Goal: Task Accomplishment & Management: Manage account settings

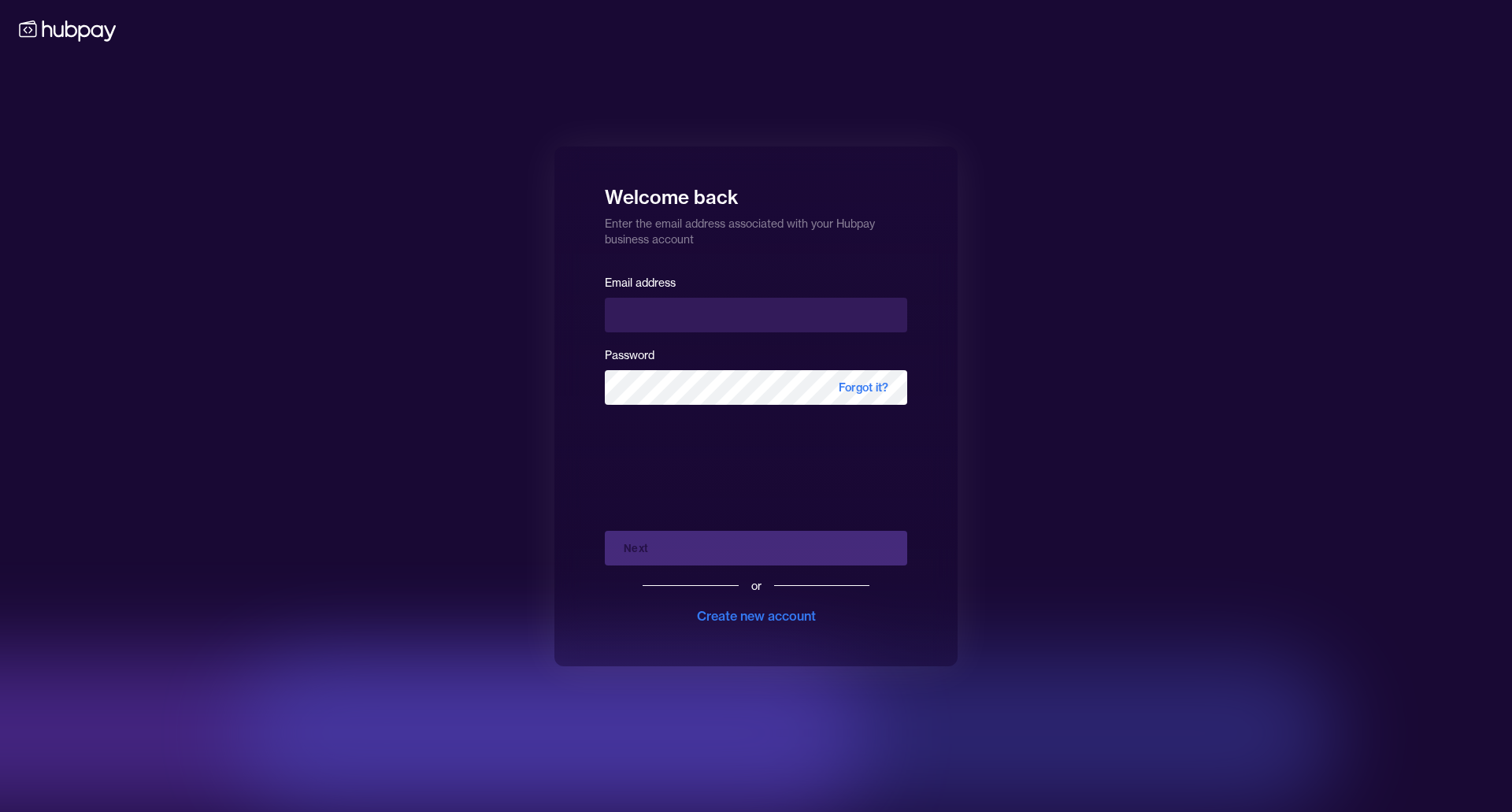
type input "**********"
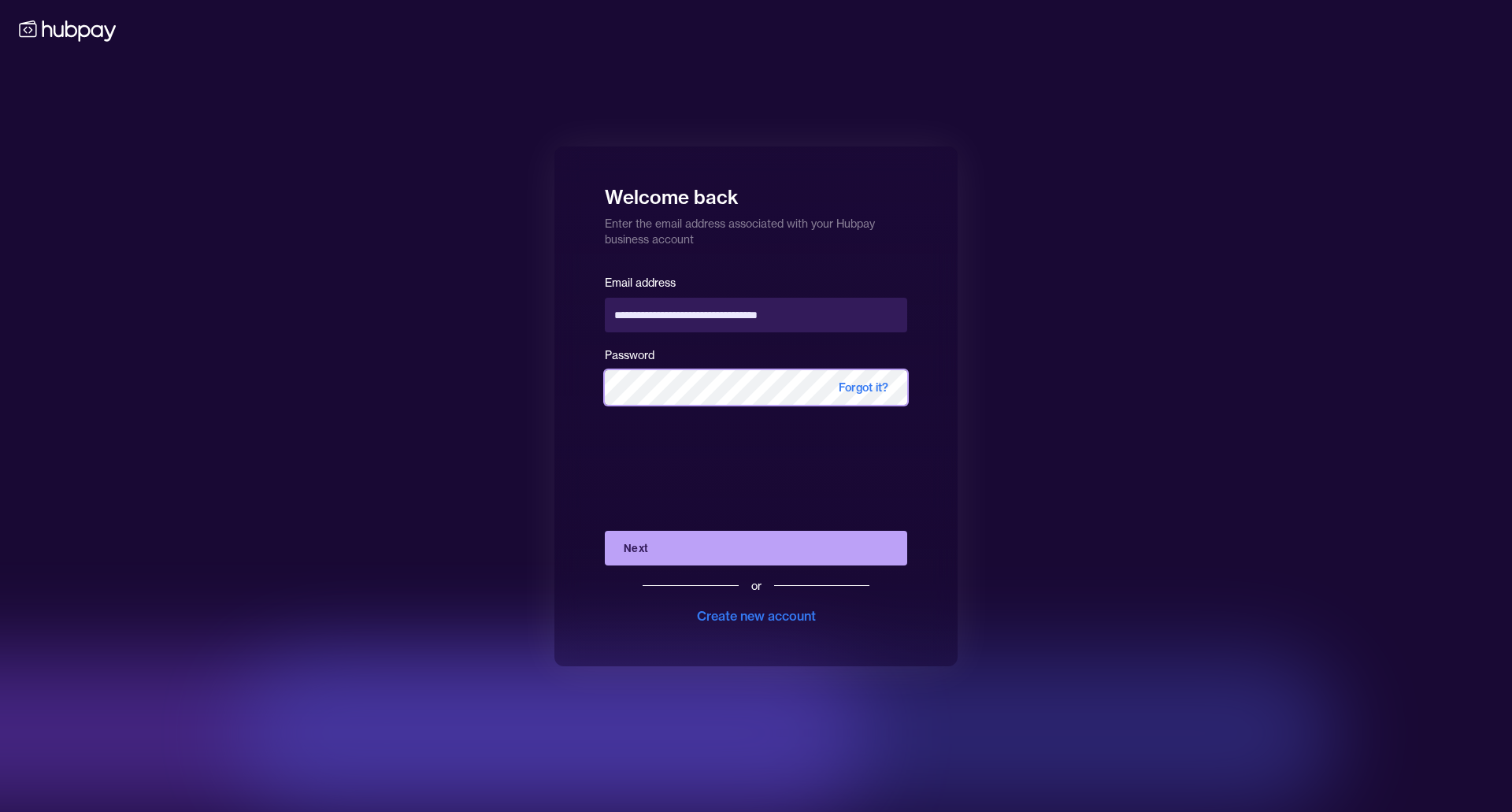
click at [605, 531] on button "Next" at bounding box center [756, 548] width 302 height 35
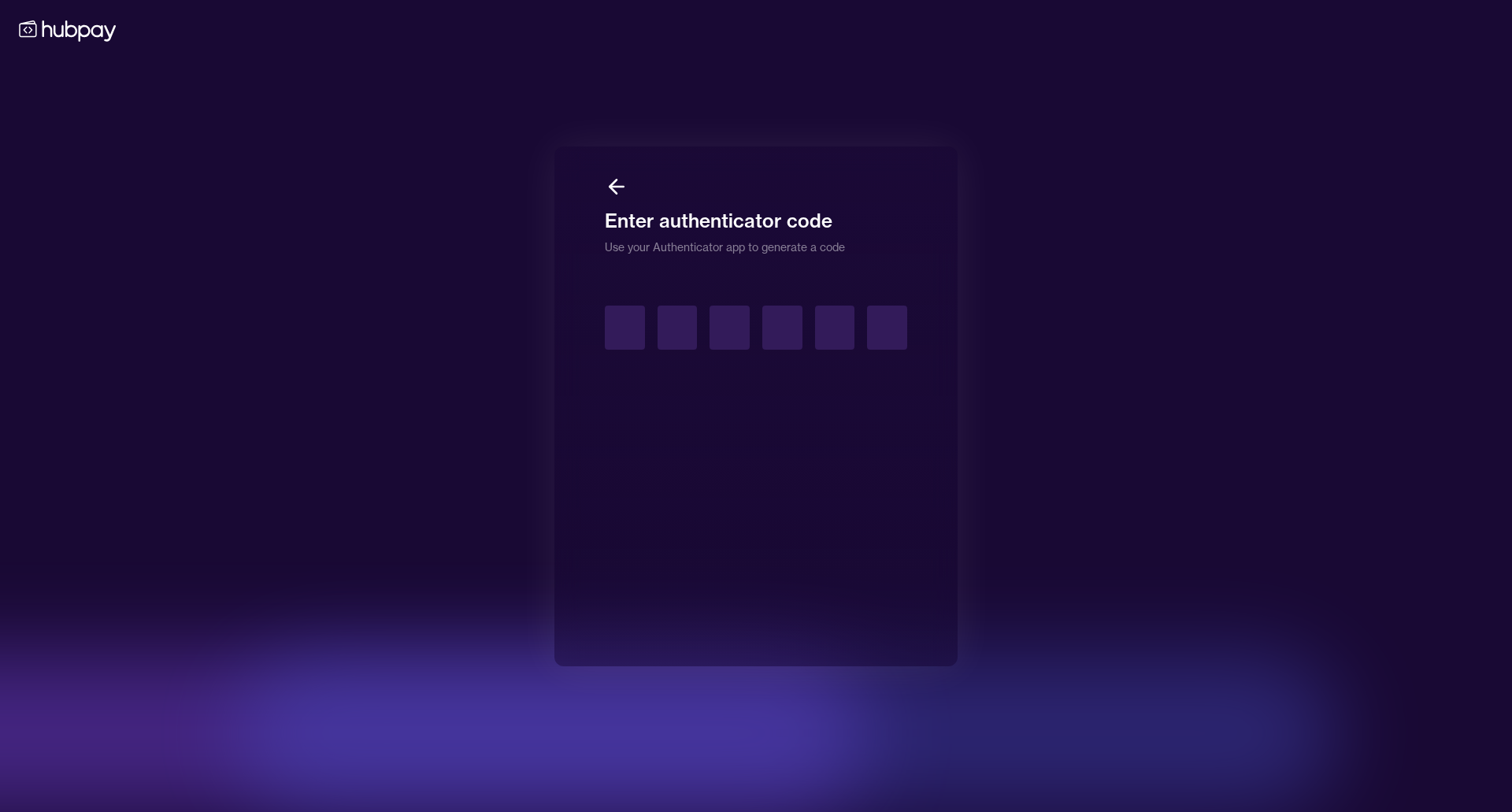
type input "*"
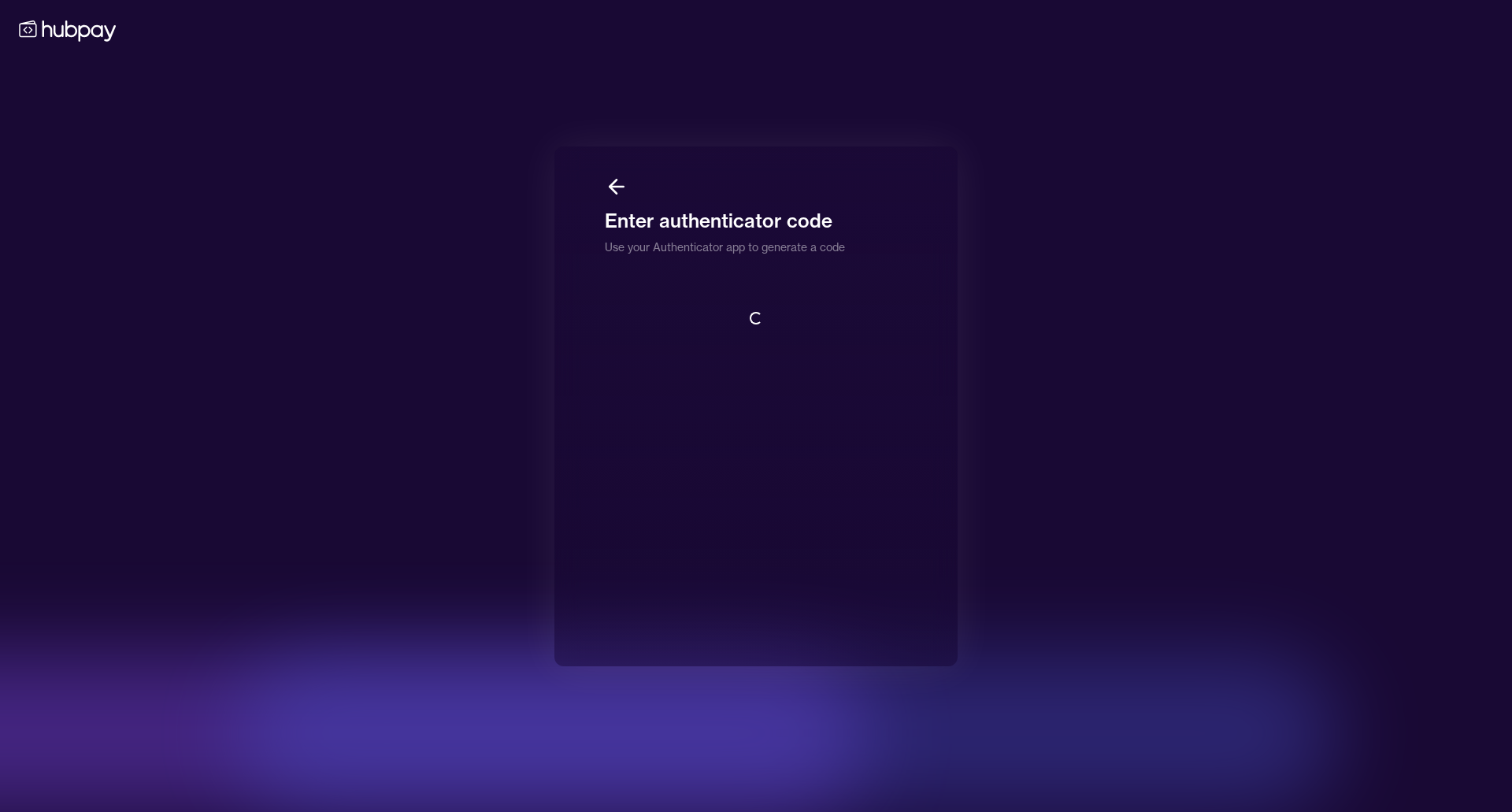
scroll to position [2, 0]
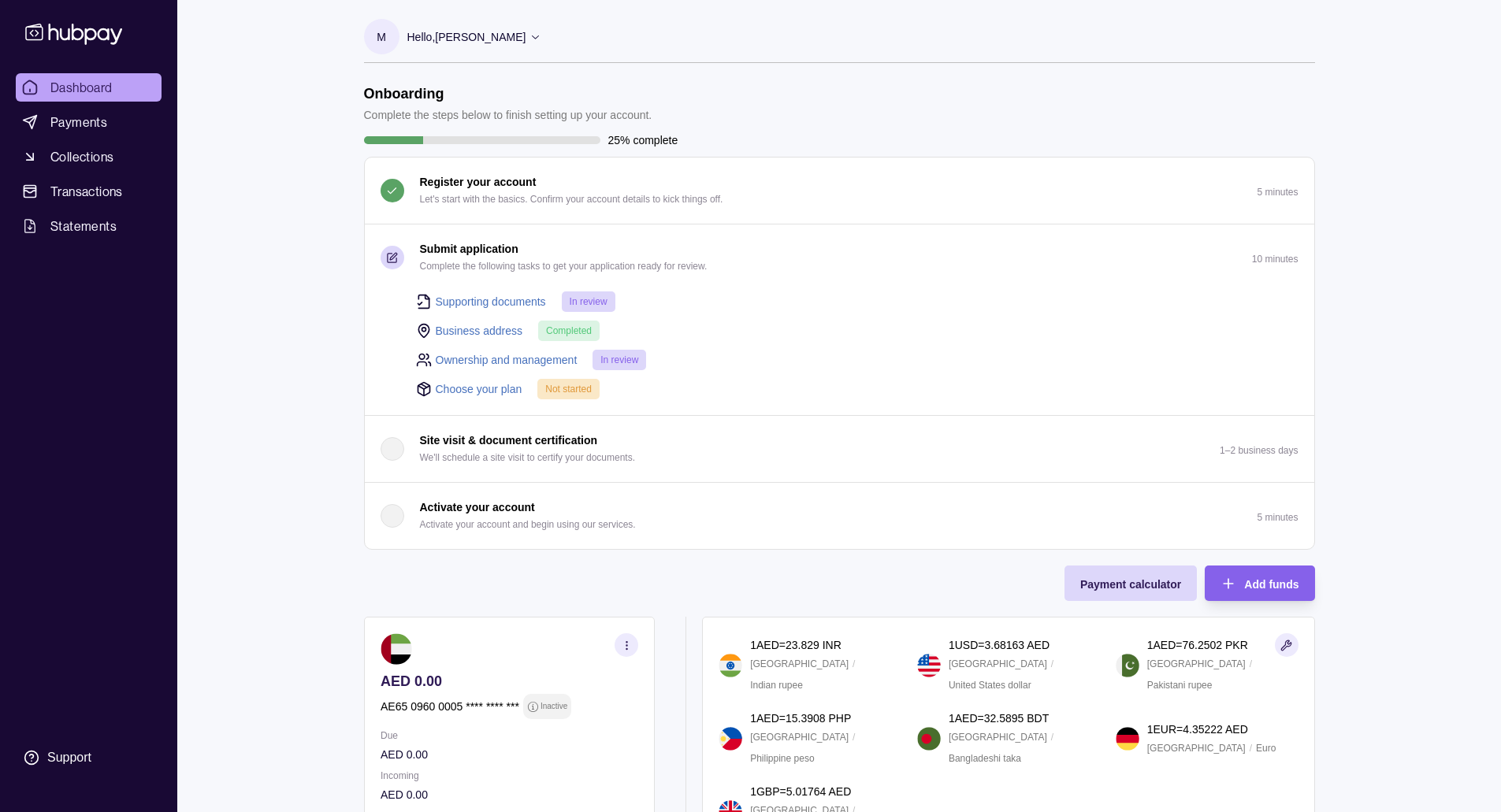
click at [514, 388] on link "Choose your plan" at bounding box center [479, 389] width 87 height 17
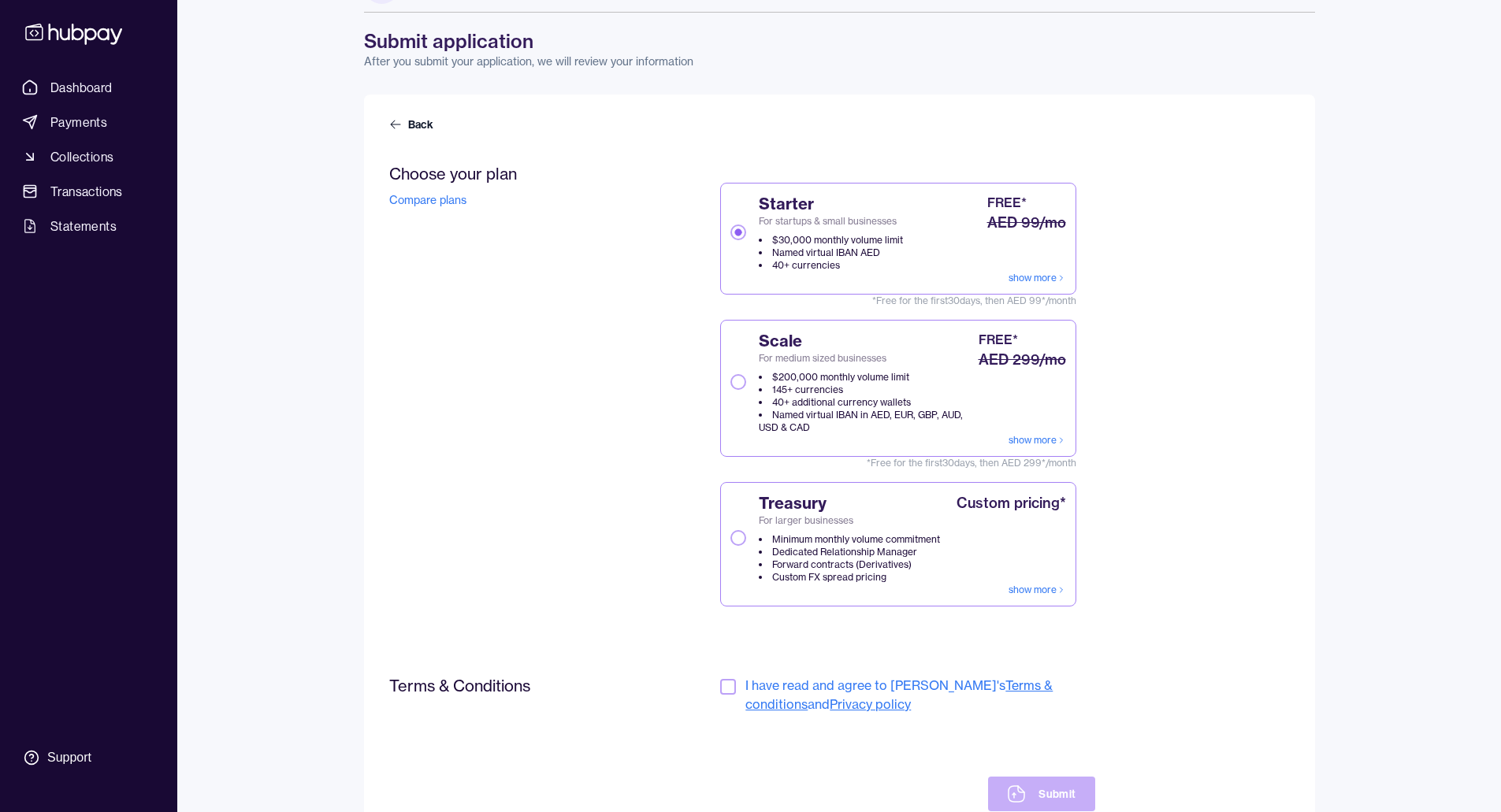
scroll to position [110, 0]
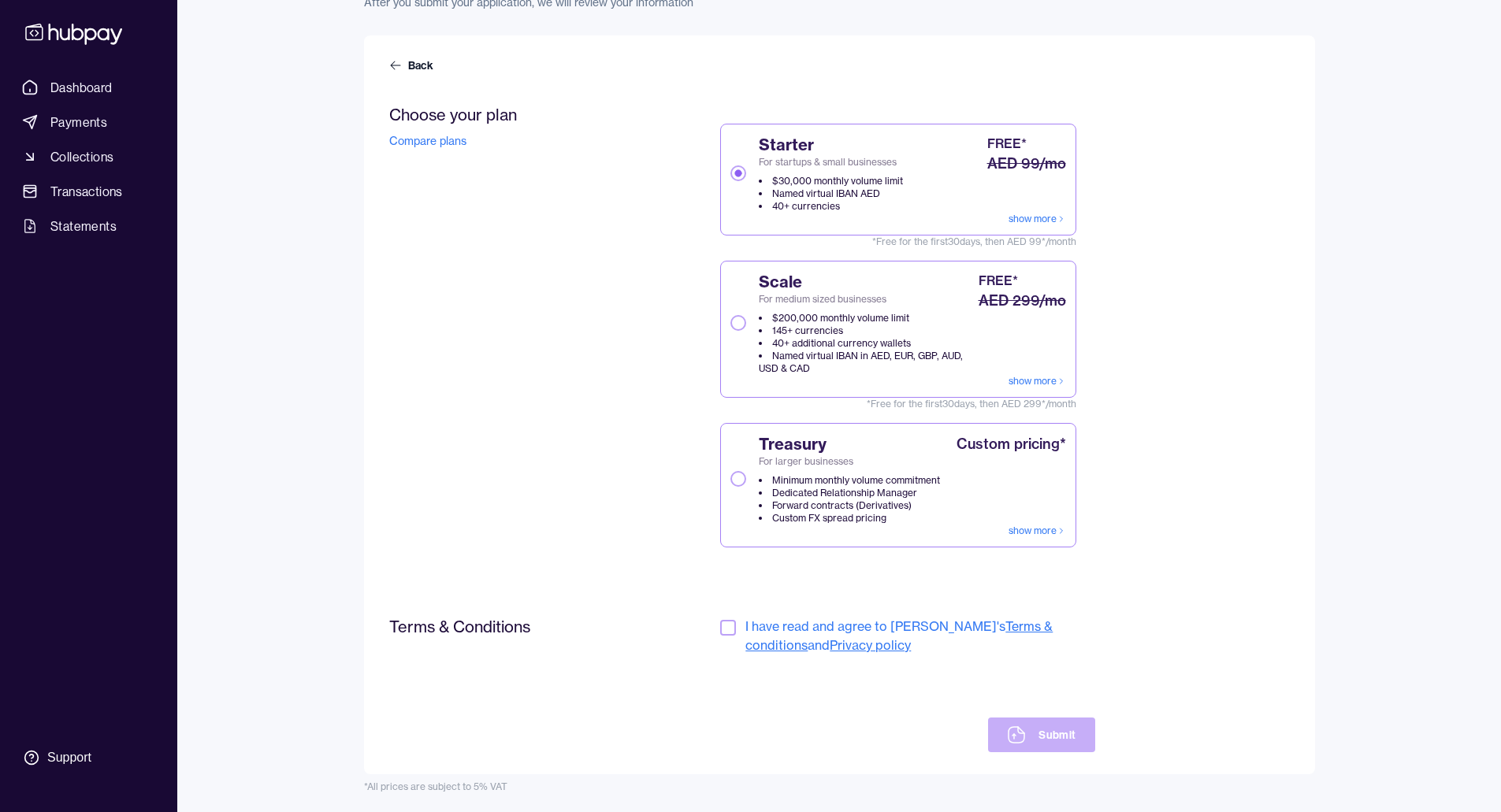
click at [723, 623] on button "button" at bounding box center [727, 628] width 16 height 16
click at [1036, 736] on button "Submit" at bounding box center [1040, 735] width 106 height 35
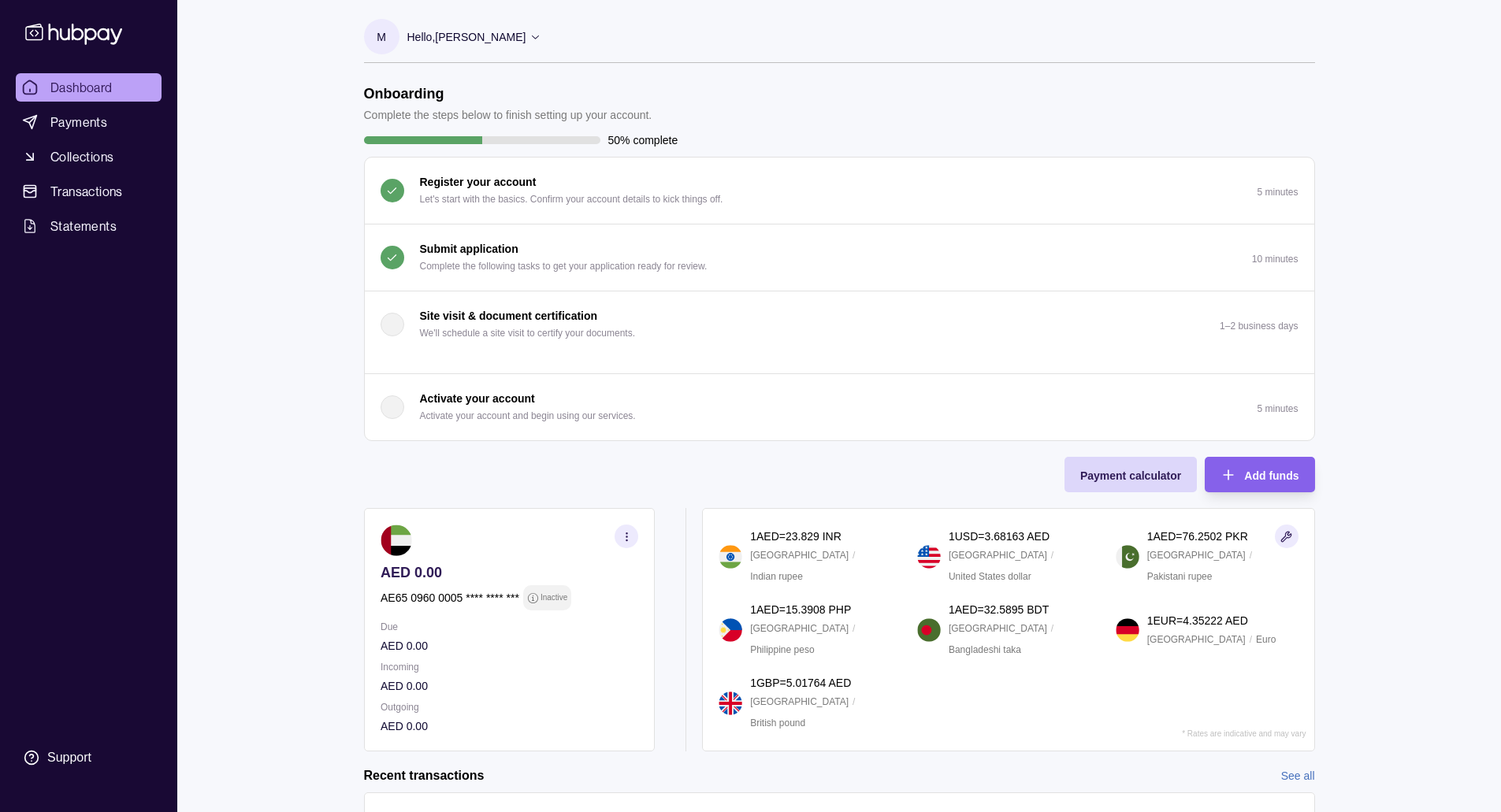
click at [401, 409] on div "button" at bounding box center [392, 407] width 24 height 24
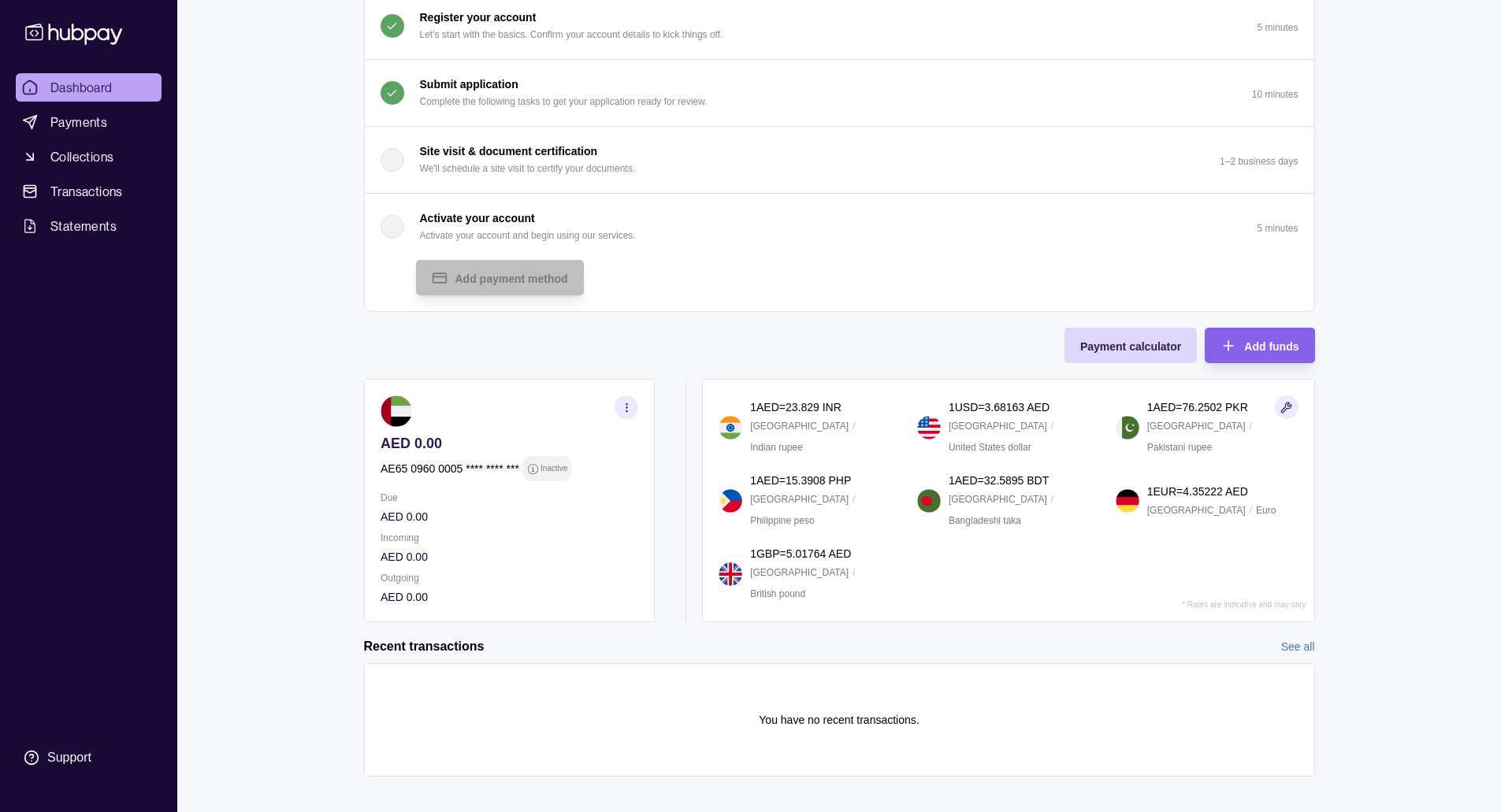
scroll to position [180, 0]
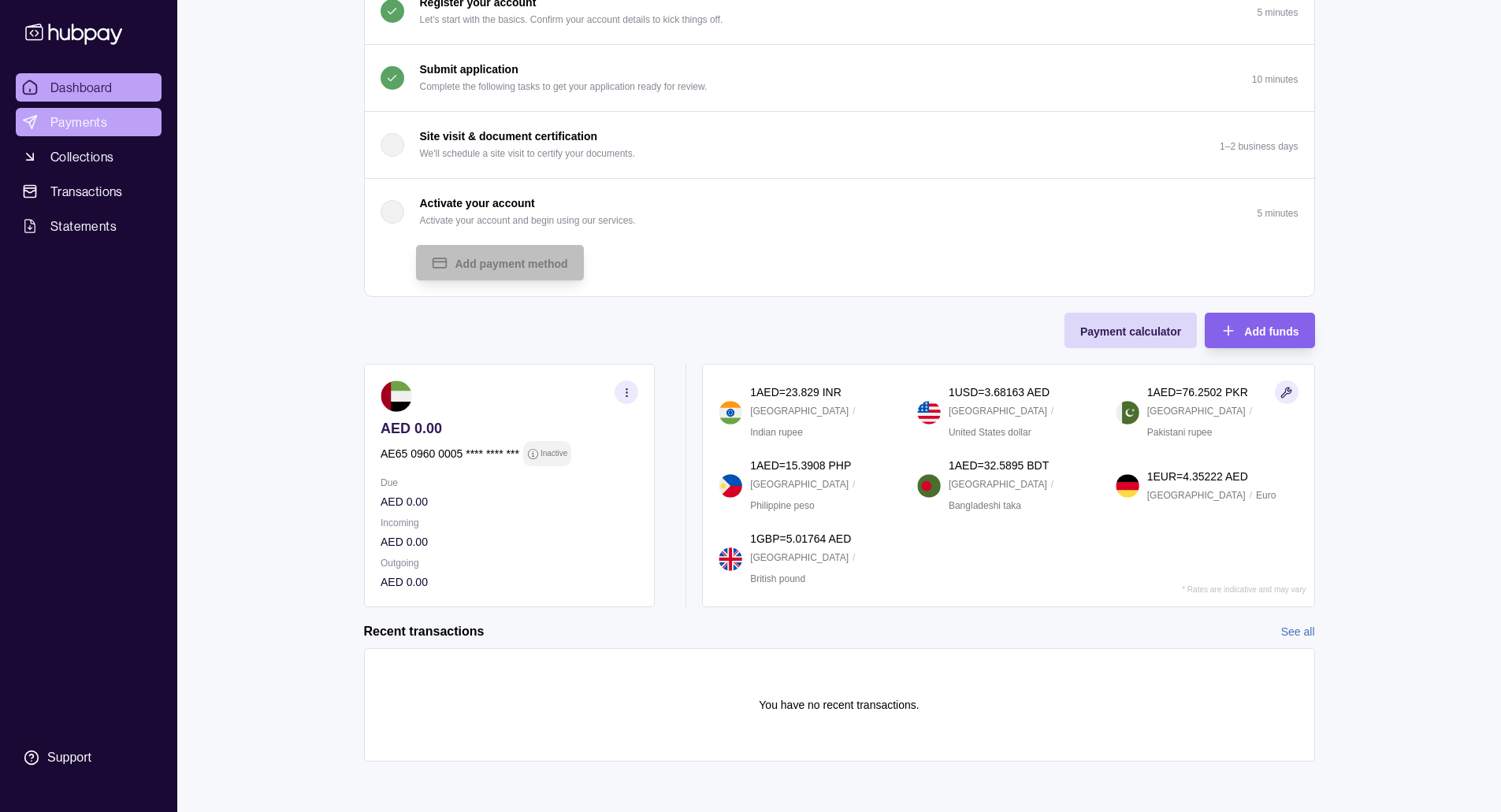
click at [93, 110] on link "Payments" at bounding box center [88, 122] width 146 height 28
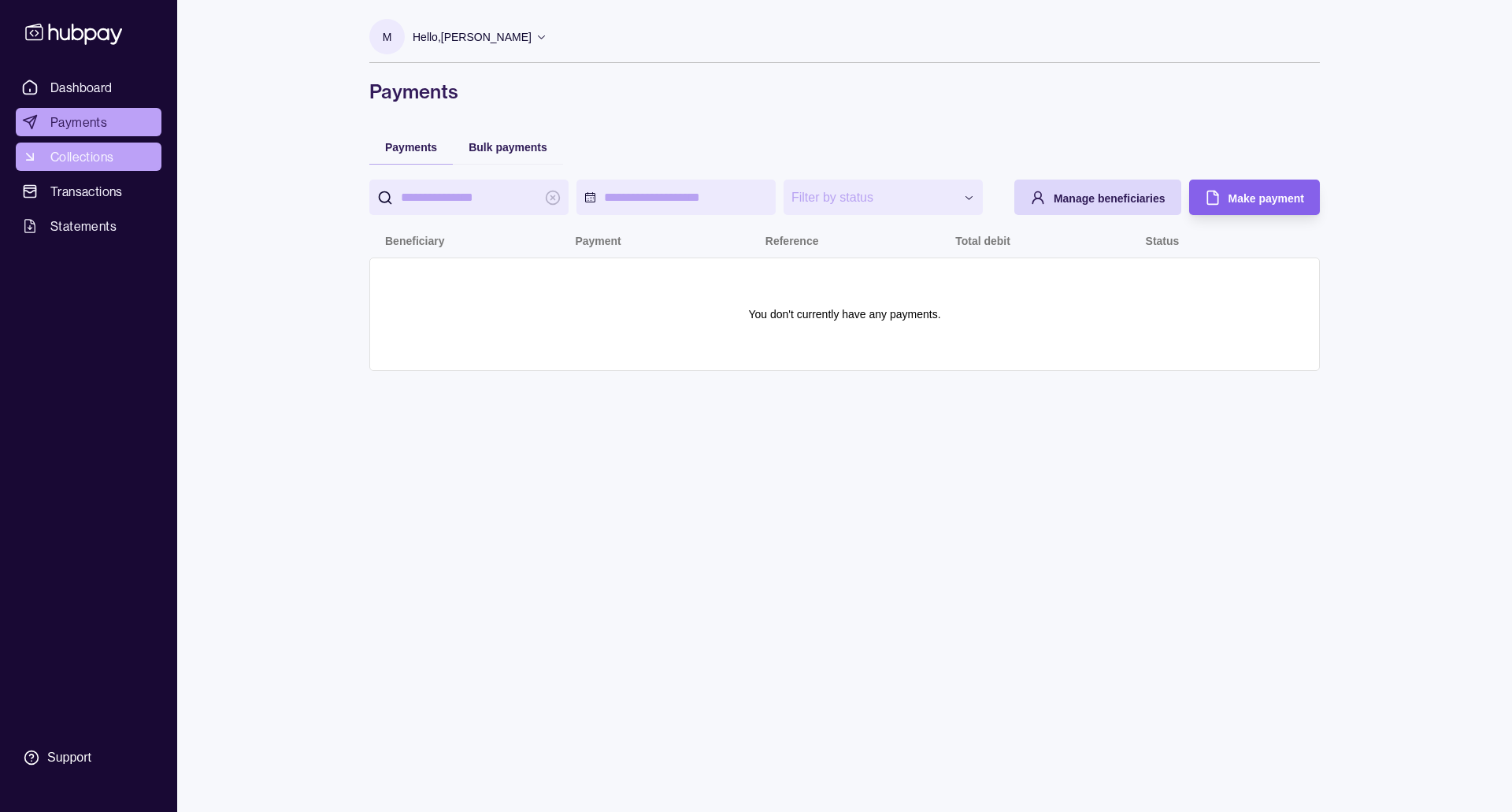
click at [87, 146] on link "Collections" at bounding box center [88, 156] width 146 height 28
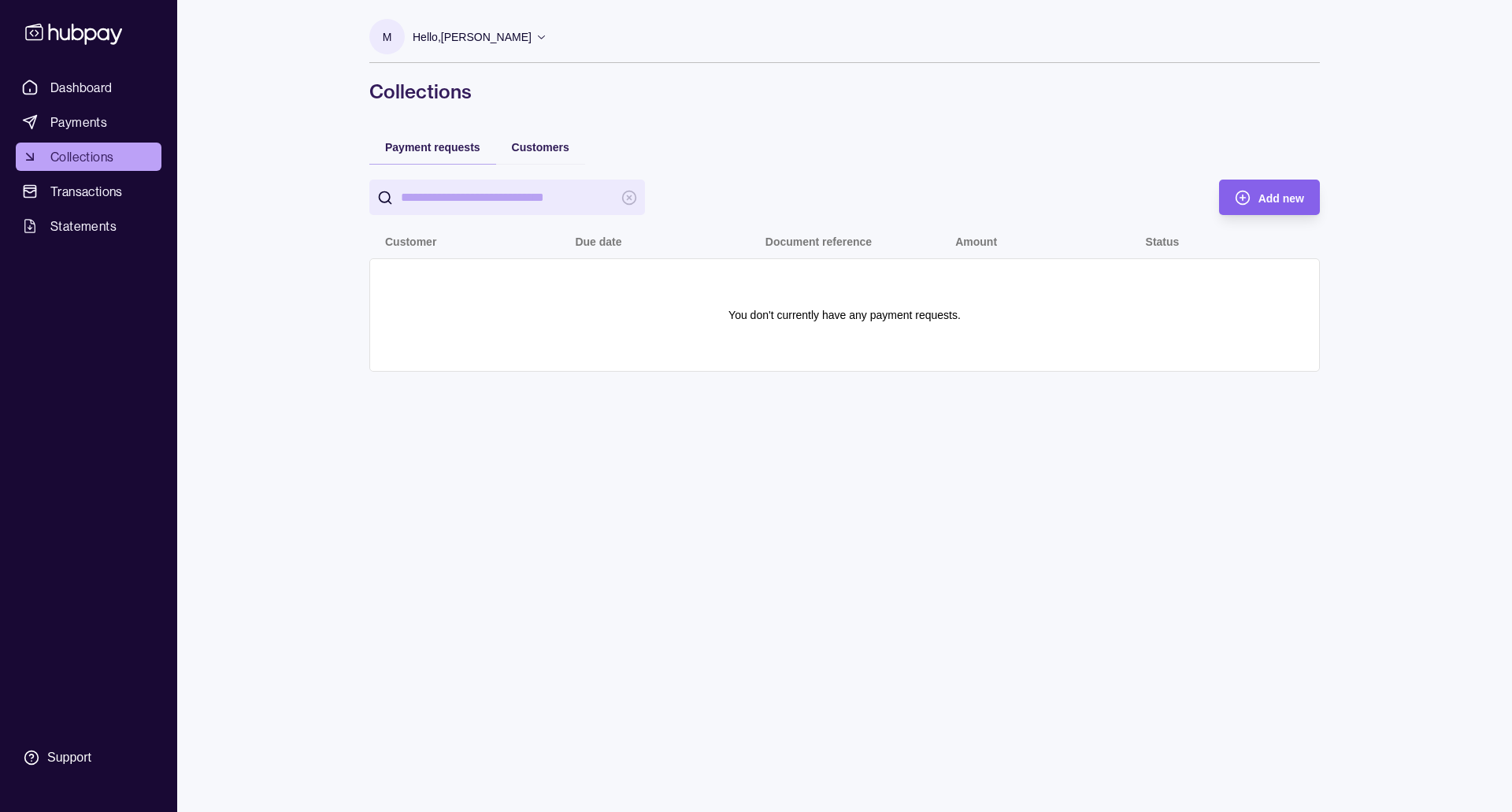
click at [453, 37] on p "Hello, Michell Lennart Hogeveen" at bounding box center [472, 36] width 119 height 17
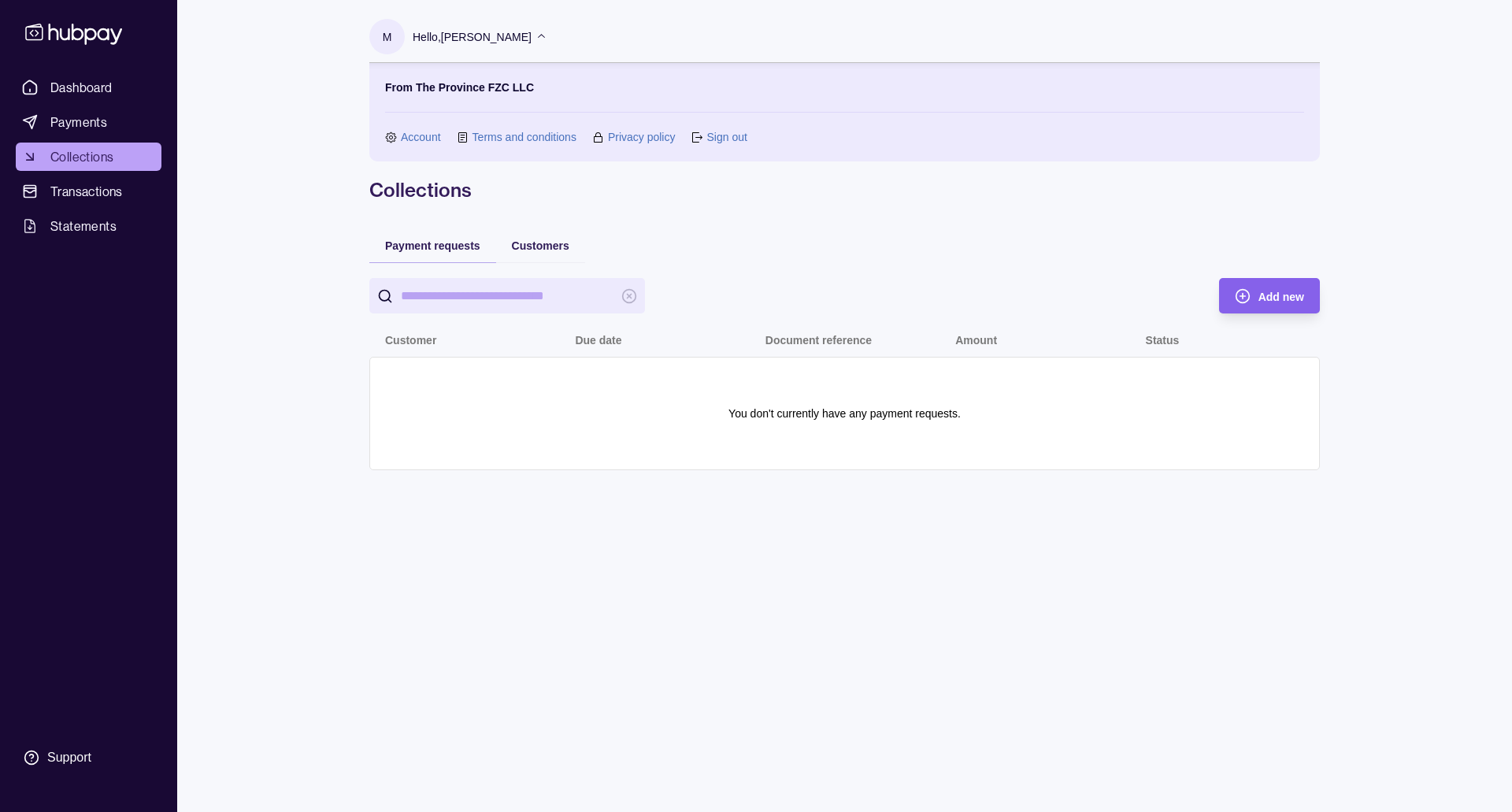
click at [403, 138] on link "Account" at bounding box center [421, 137] width 40 height 17
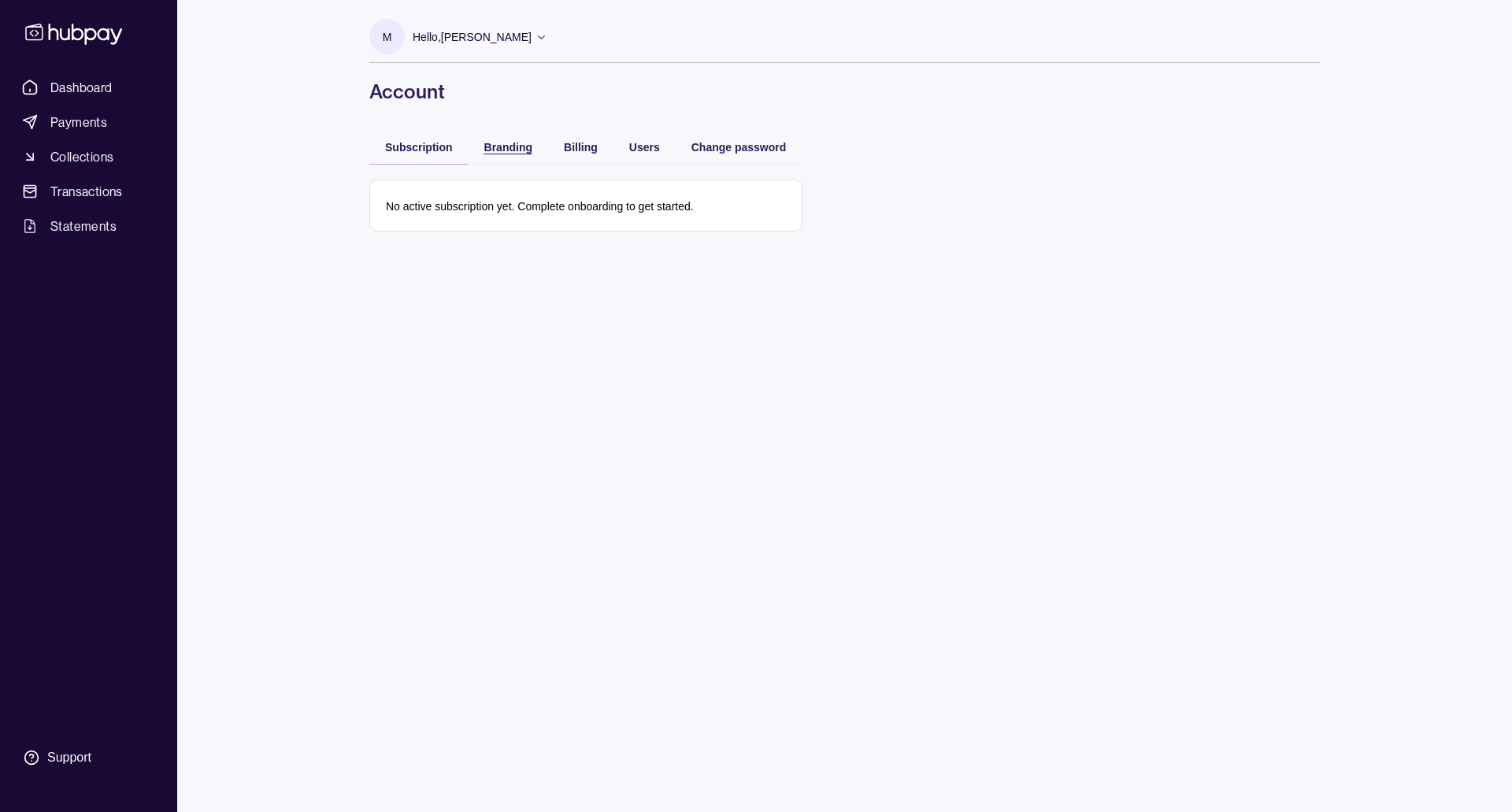
click at [496, 152] on span "Branding" at bounding box center [508, 147] width 48 height 12
click at [561, 142] on div "Billing" at bounding box center [569, 146] width 58 height 19
click at [640, 143] on span "Users" at bounding box center [644, 147] width 30 height 12
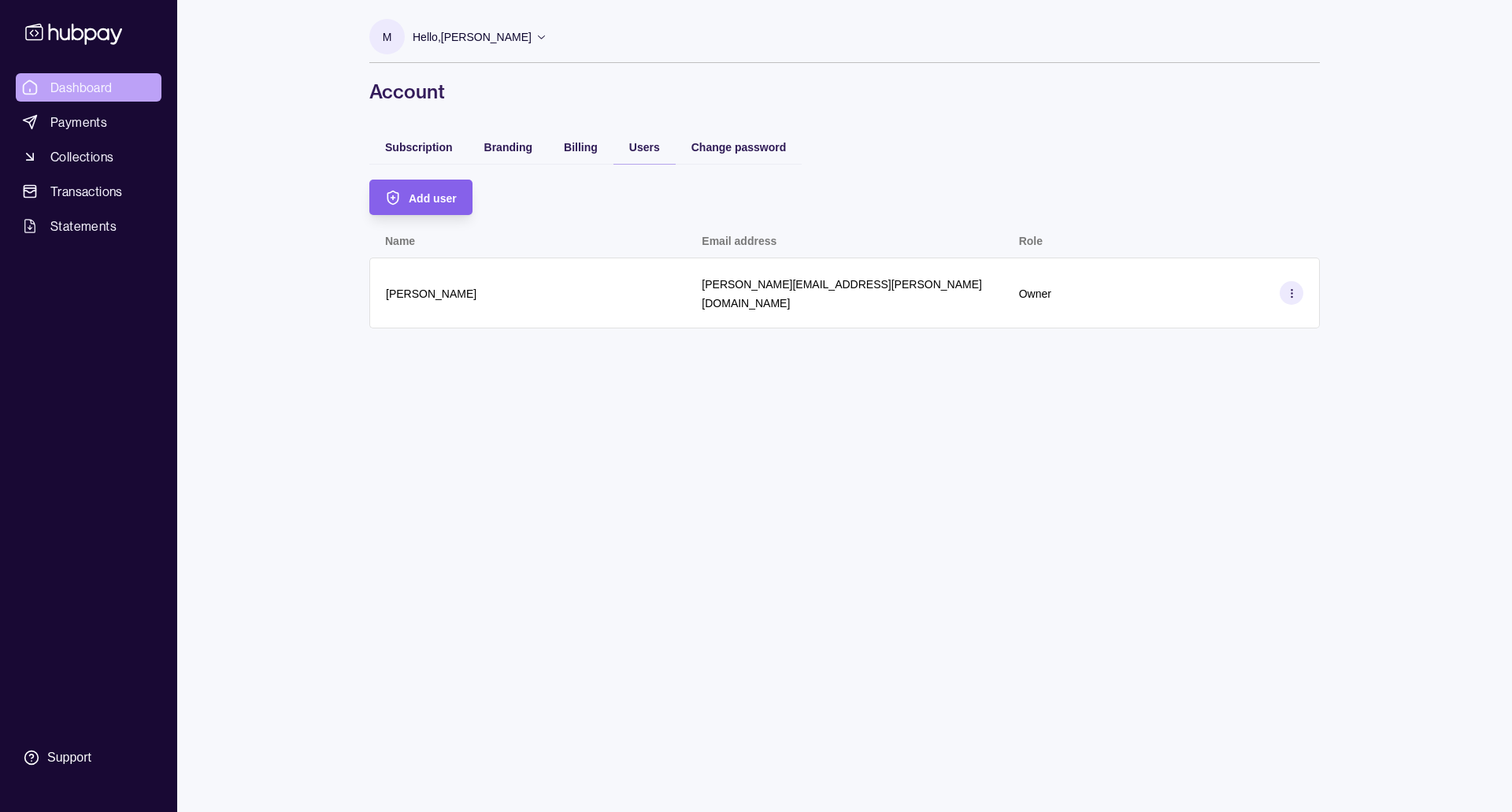
click at [91, 94] on span "Dashboard" at bounding box center [82, 87] width 63 height 19
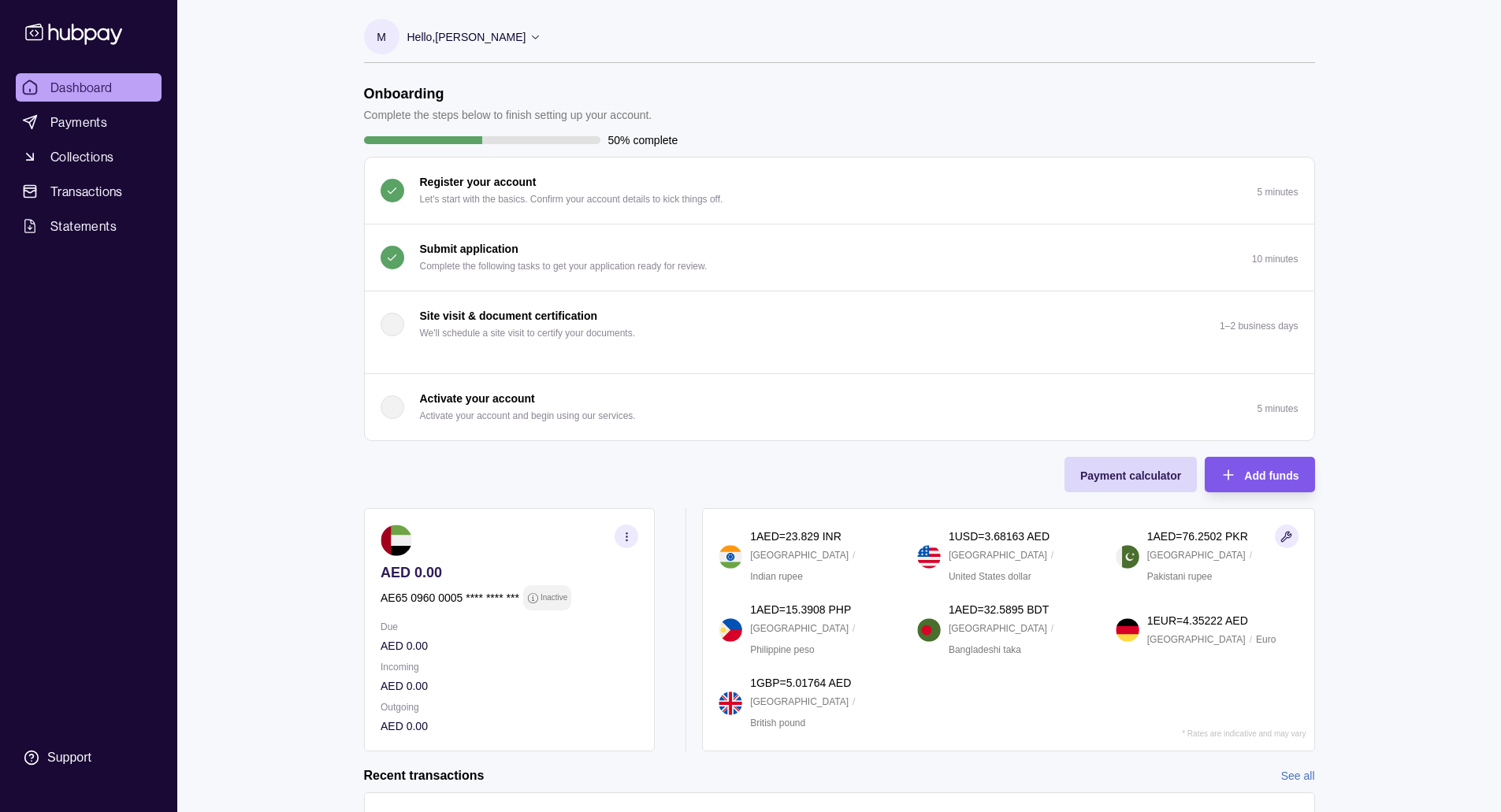
click at [1246, 472] on span "Add funds" at bounding box center [1271, 475] width 54 height 12
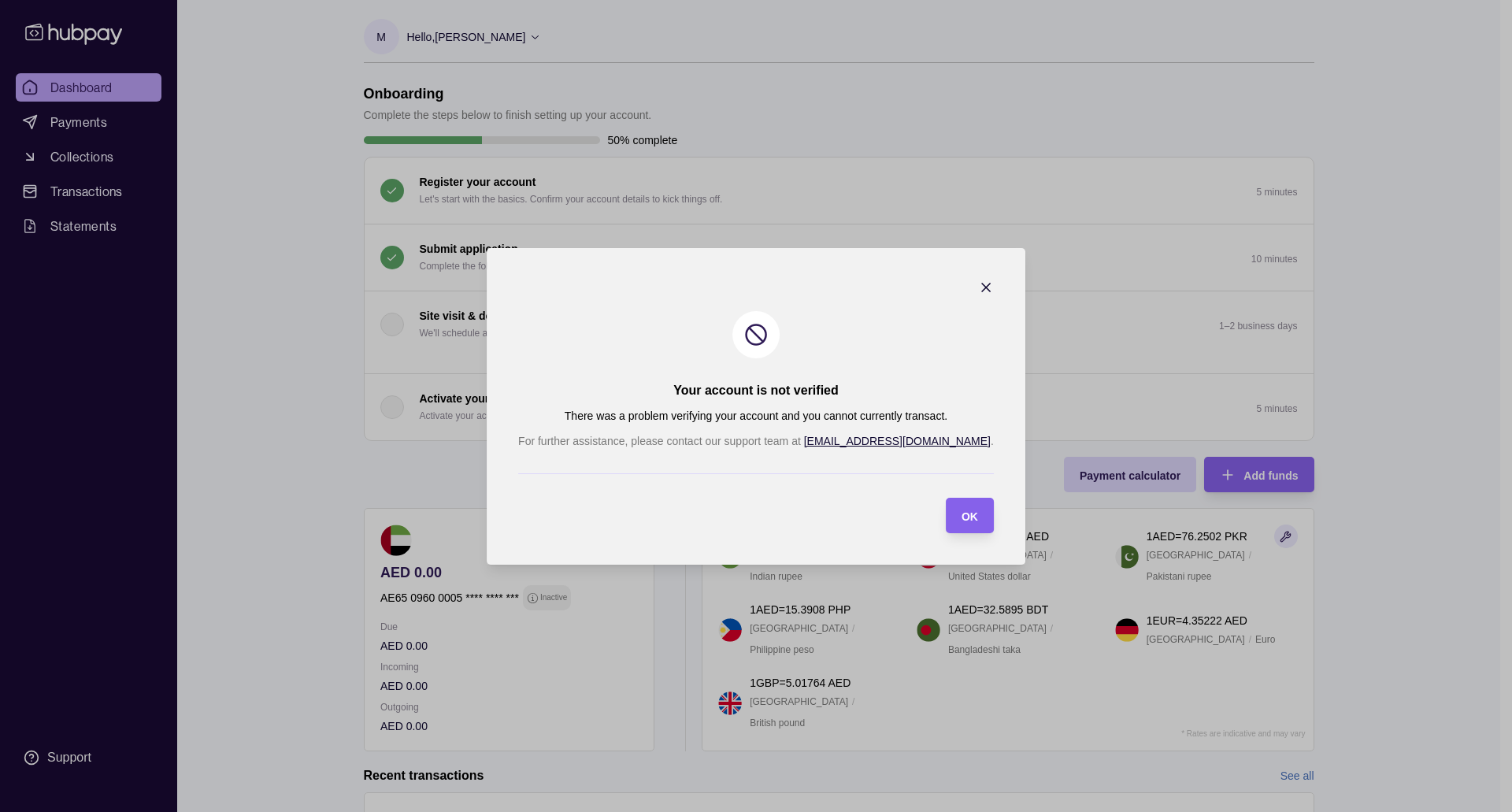
click at [978, 295] on icon "button" at bounding box center [986, 287] width 16 height 16
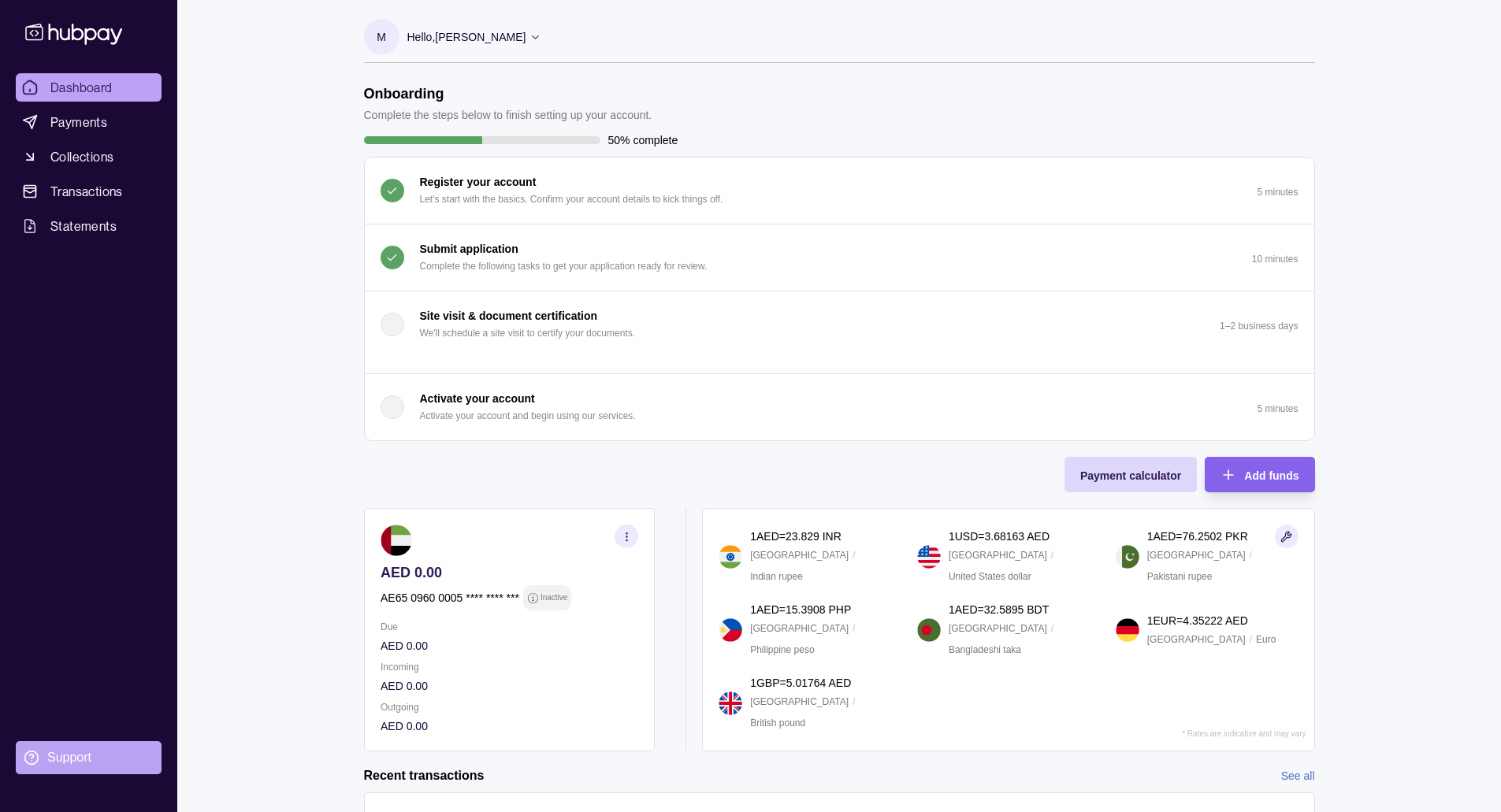
click at [63, 749] on div "Support" at bounding box center [69, 758] width 44 height 17
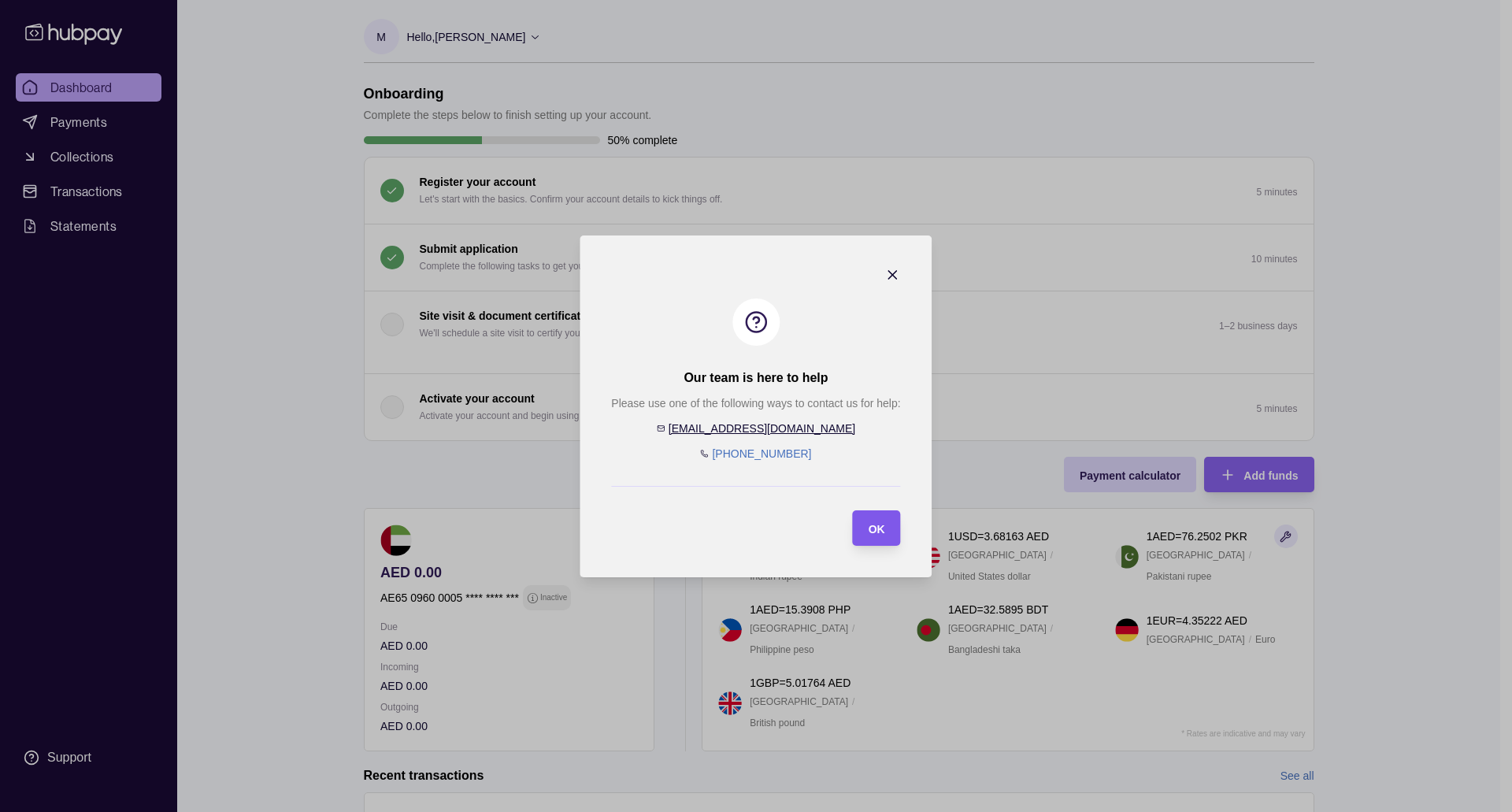
click at [878, 537] on div "OK" at bounding box center [865, 528] width 40 height 35
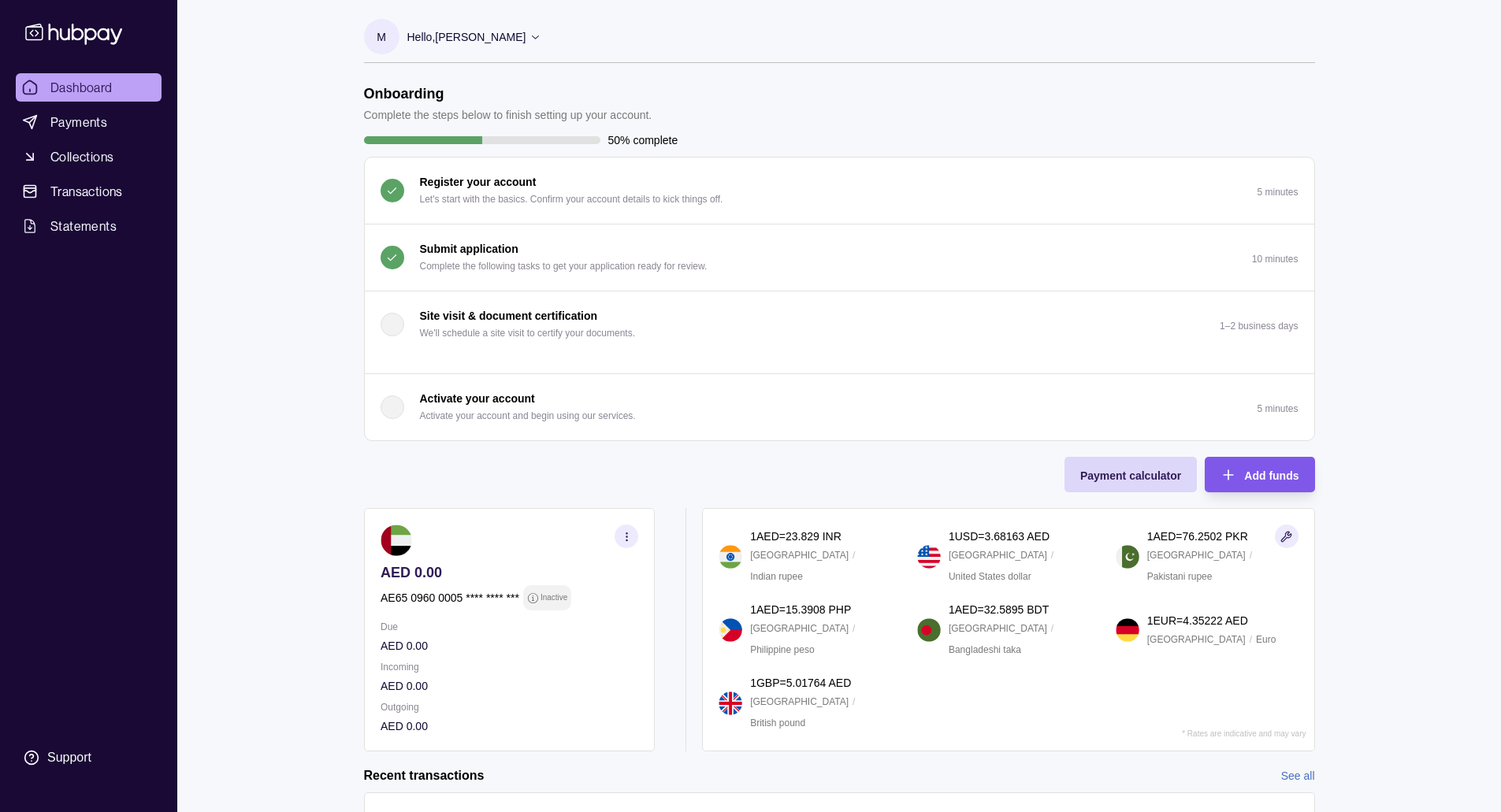
click at [1295, 477] on span "Add funds" at bounding box center [1271, 475] width 54 height 12
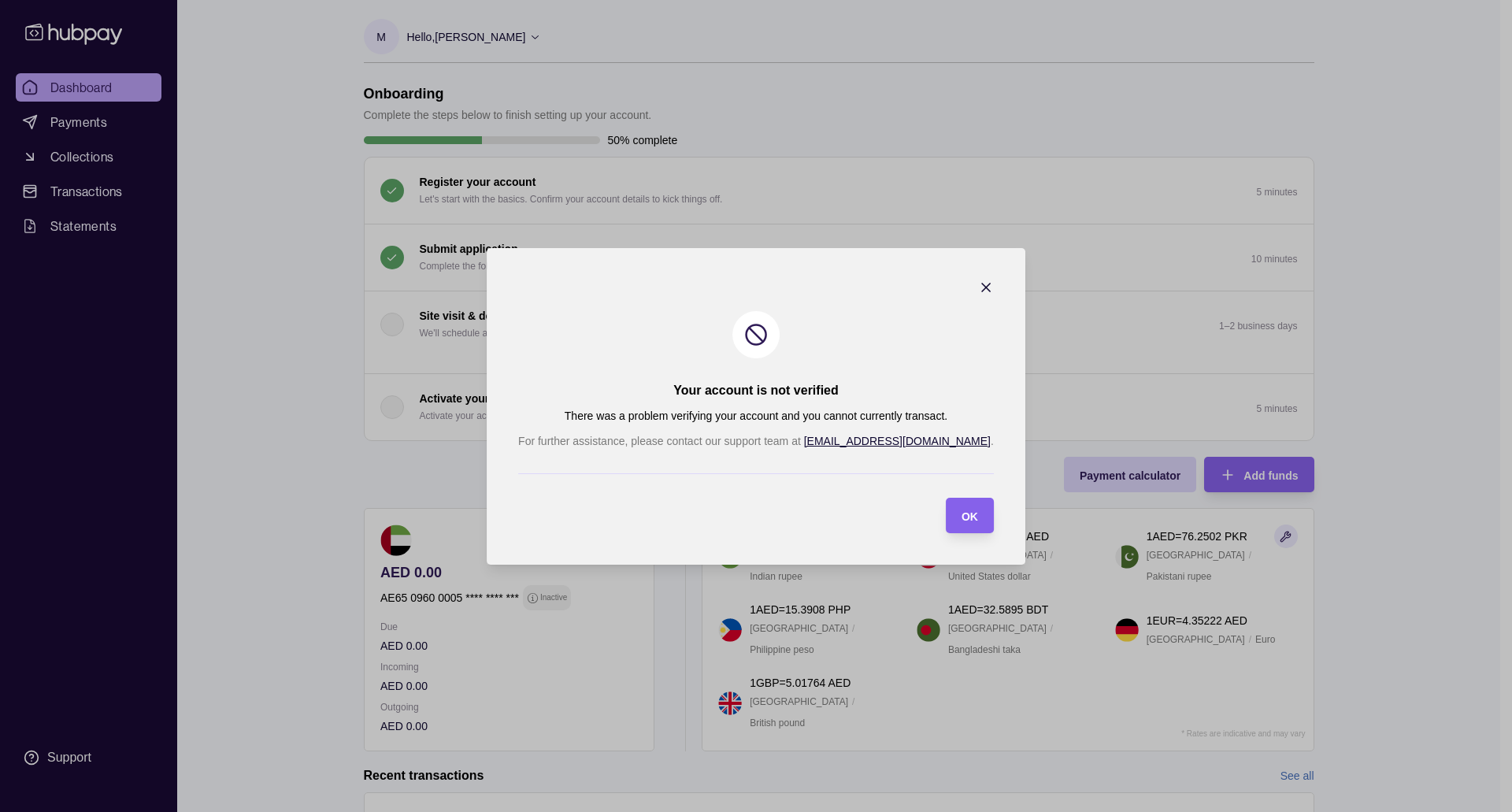
click at [982, 290] on icon "button" at bounding box center [987, 287] width 8 height 8
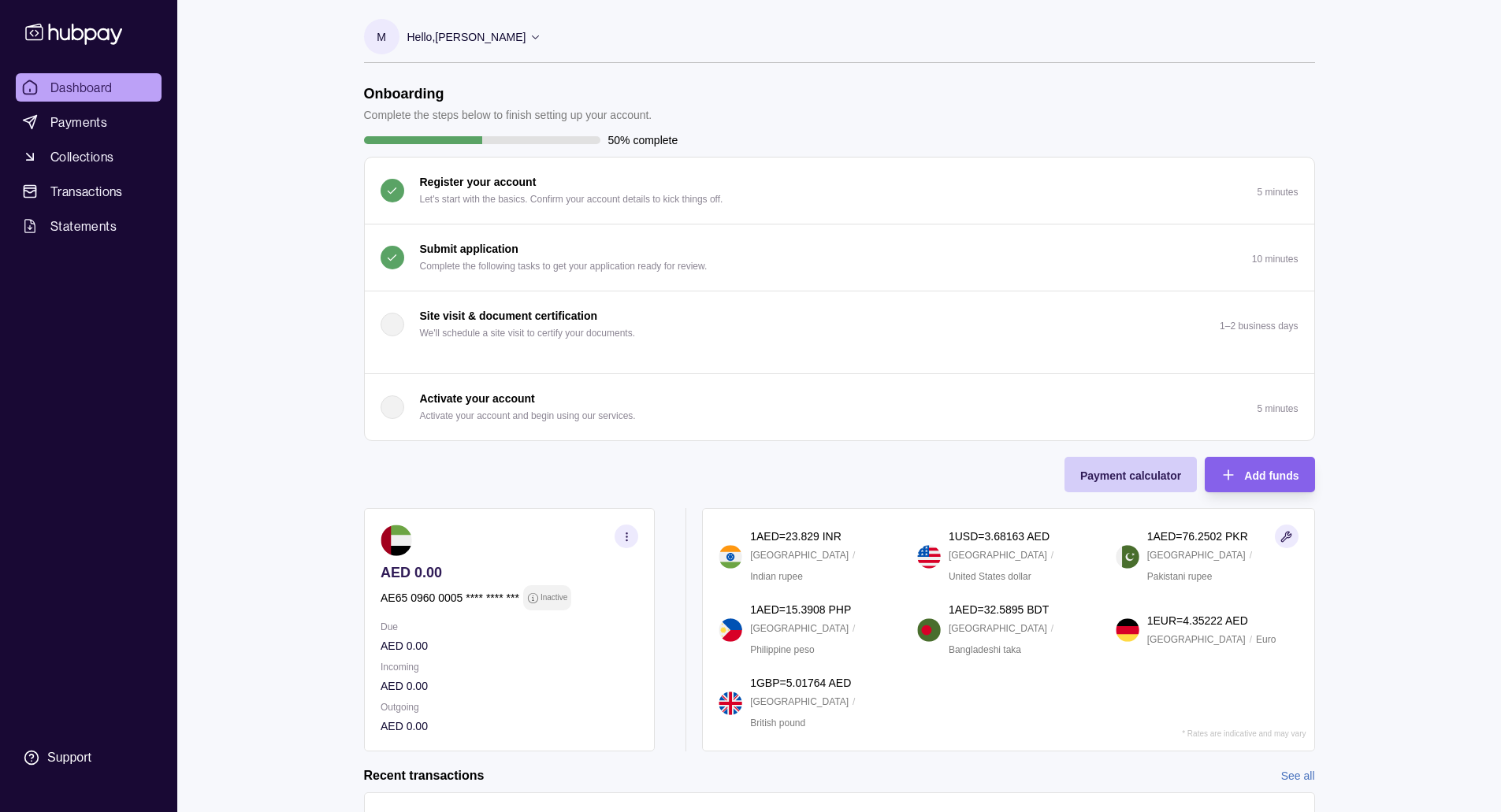
click at [1129, 466] on div "Payment calculator" at bounding box center [1130, 474] width 101 height 19
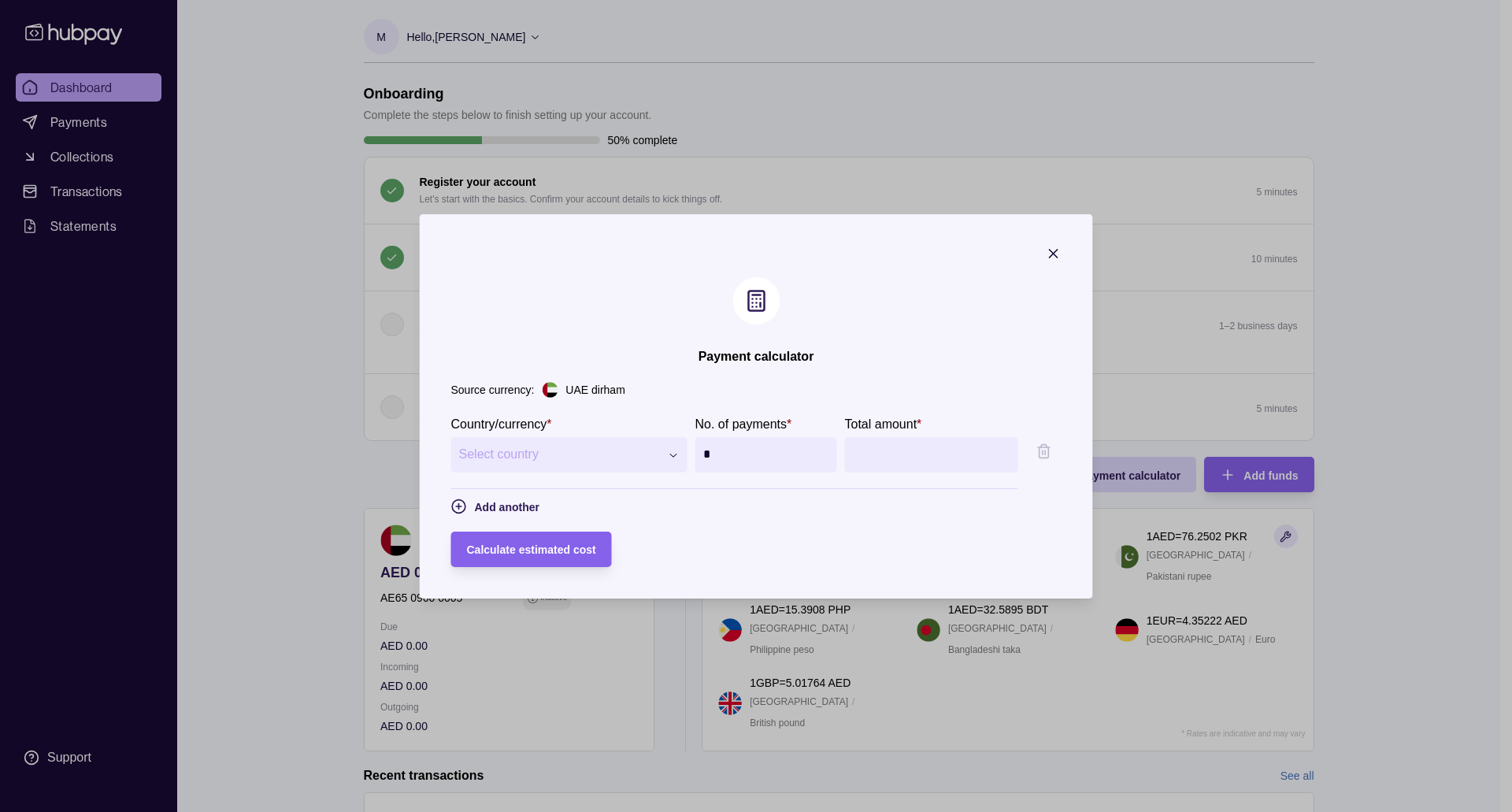
click at [1062, 250] on icon "button" at bounding box center [1053, 253] width 16 height 16
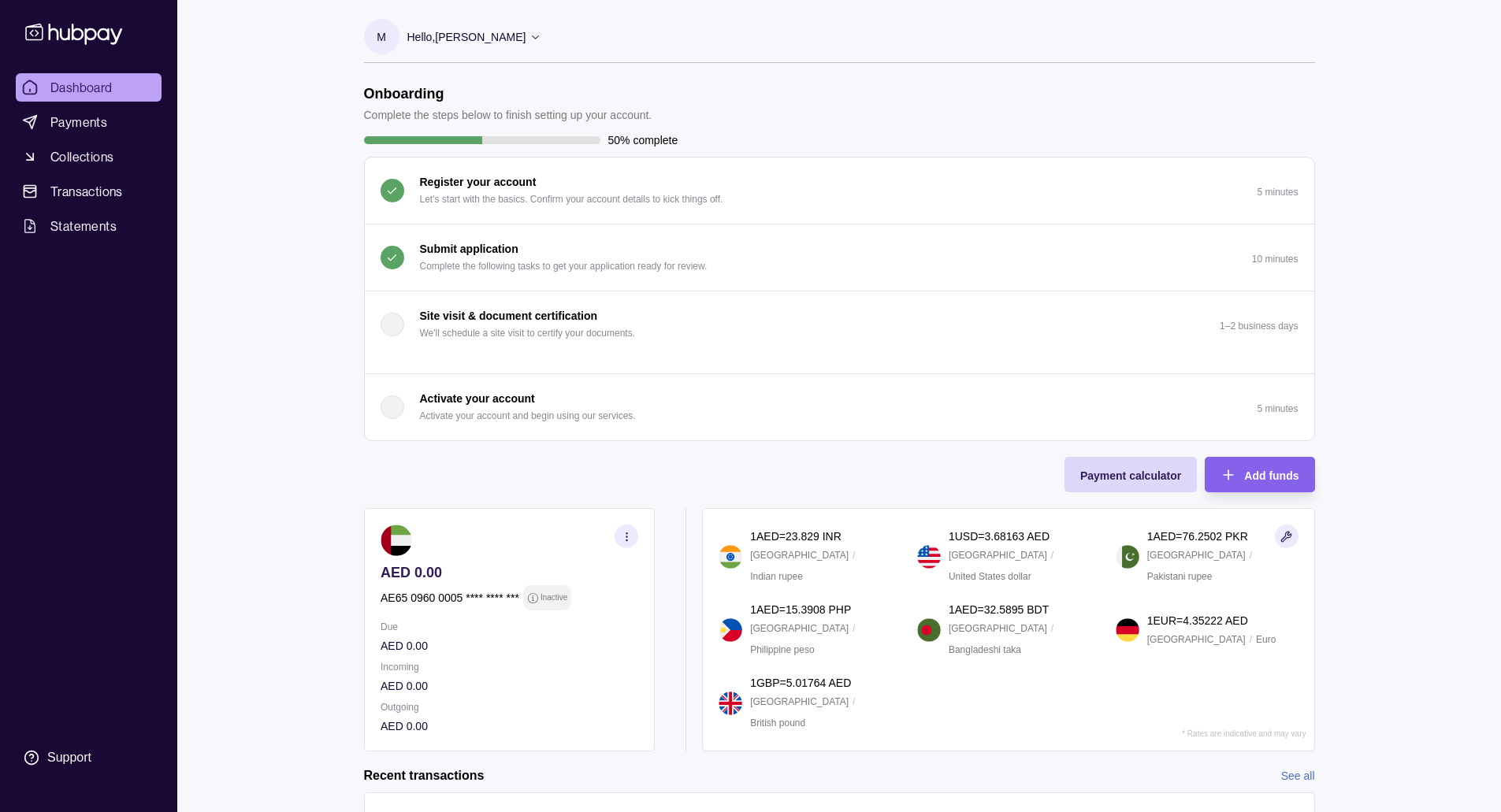
click at [1442, 292] on div "Dashboard Payments Collections Transactions Statements Support M Hello, Michell…" at bounding box center [750, 478] width 1501 height 956
click at [429, 28] on p "Hello, Michell Lennart Hogeveen" at bounding box center [467, 36] width 119 height 17
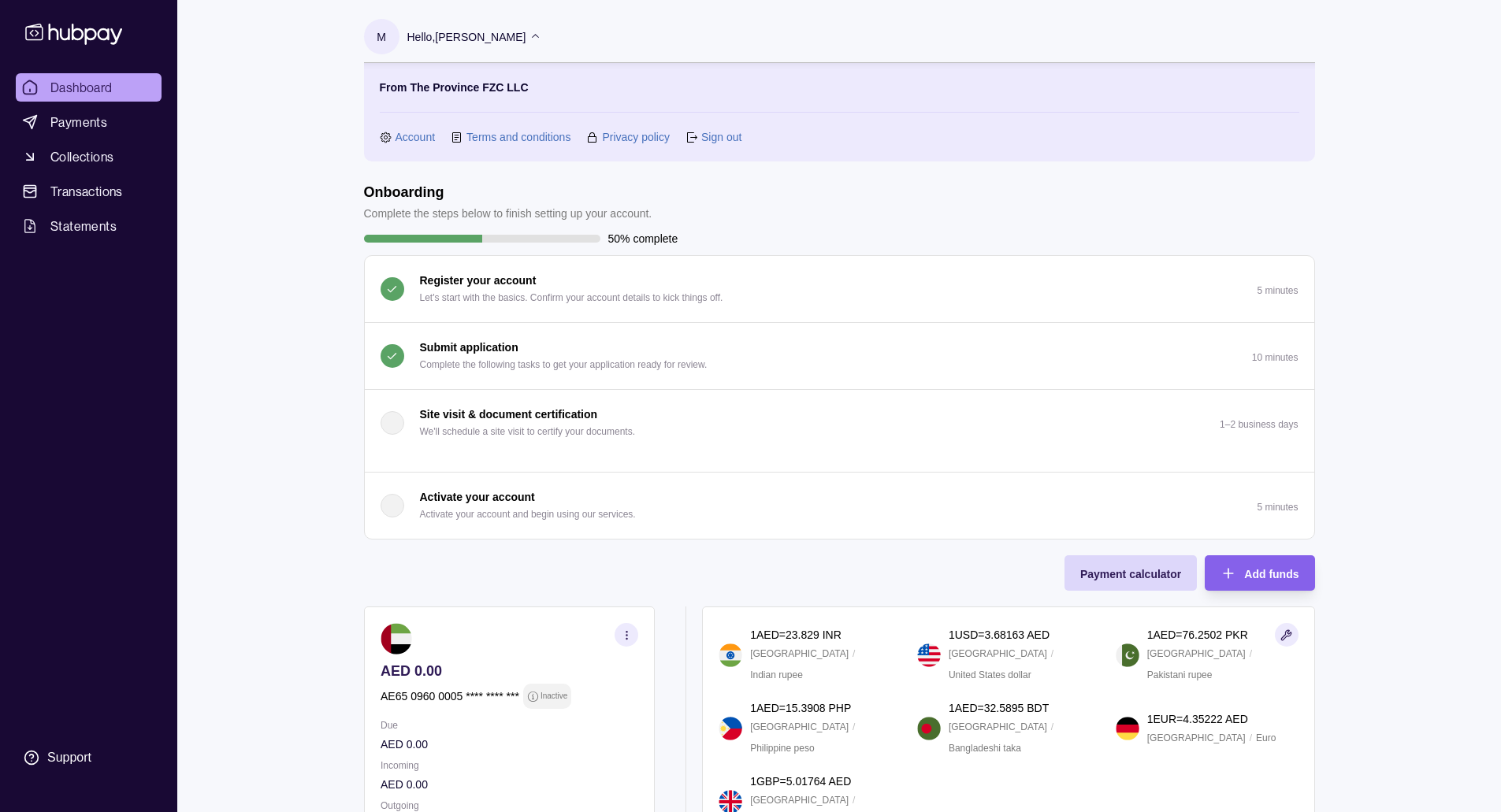
click at [391, 138] on section "Account" at bounding box center [408, 137] width 56 height 17
click at [412, 132] on link "Account" at bounding box center [415, 137] width 40 height 17
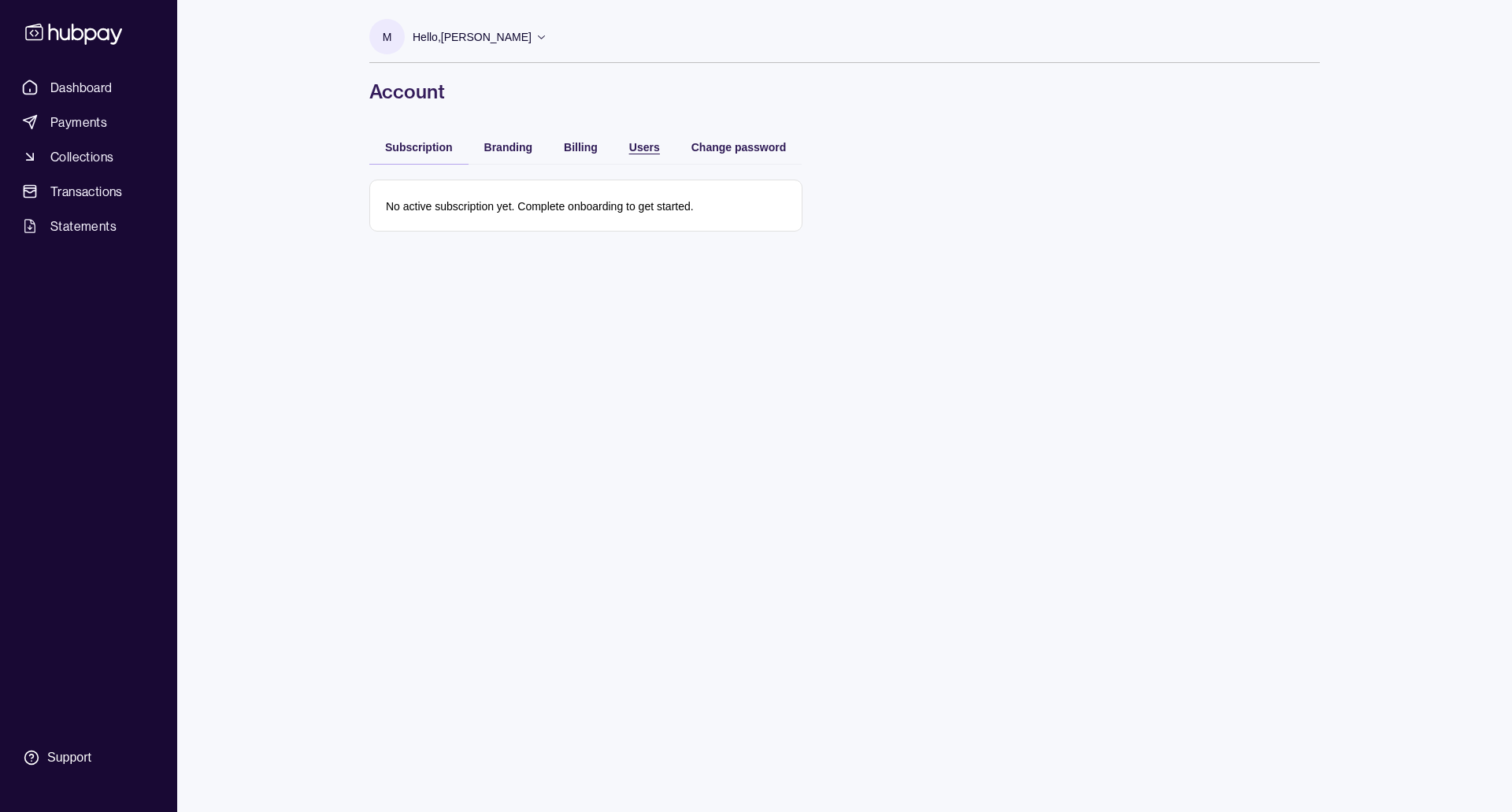
click at [629, 143] on span "Users" at bounding box center [644, 147] width 30 height 12
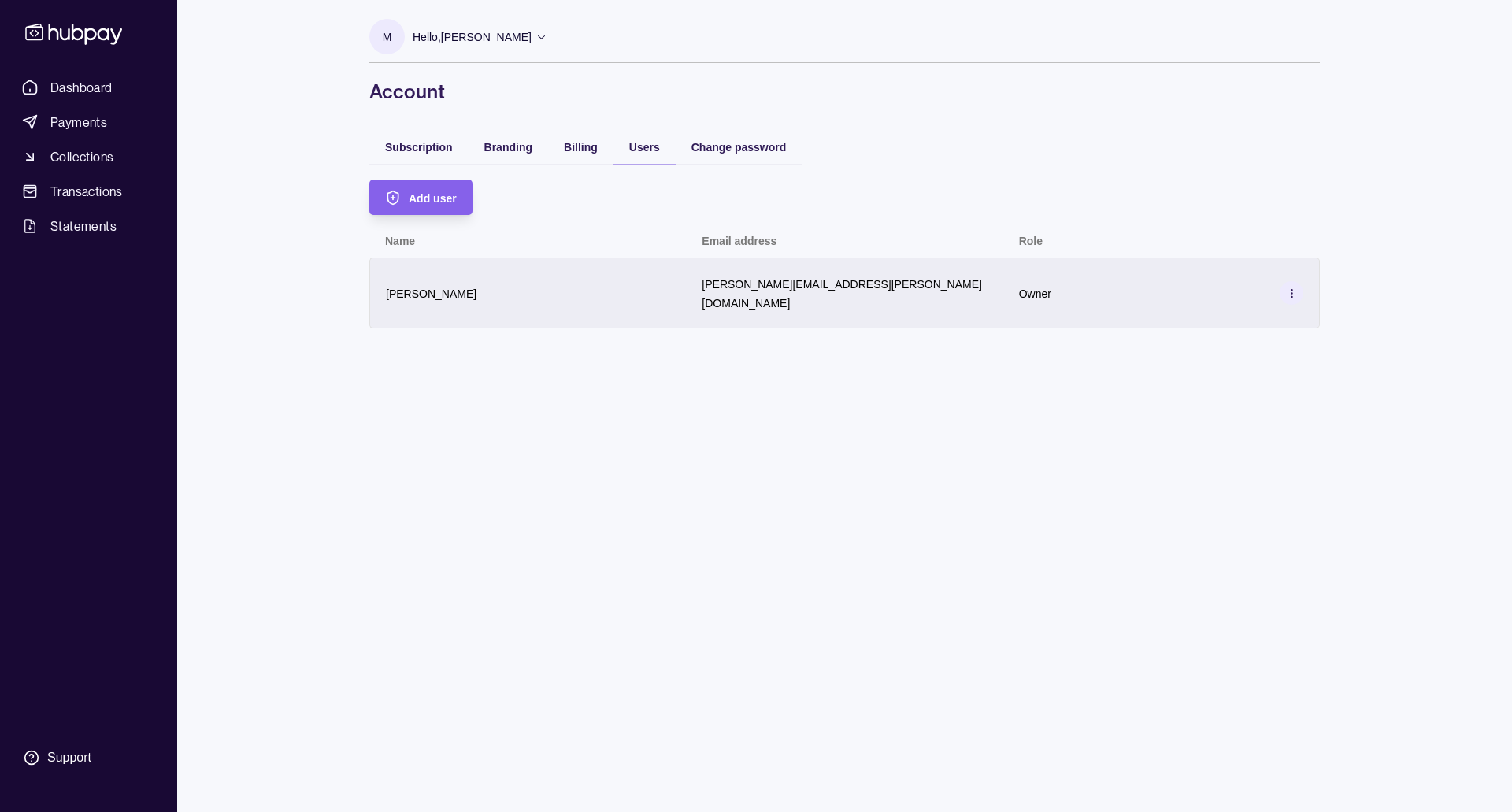
click at [1295, 287] on icon at bounding box center [1292, 293] width 12 height 12
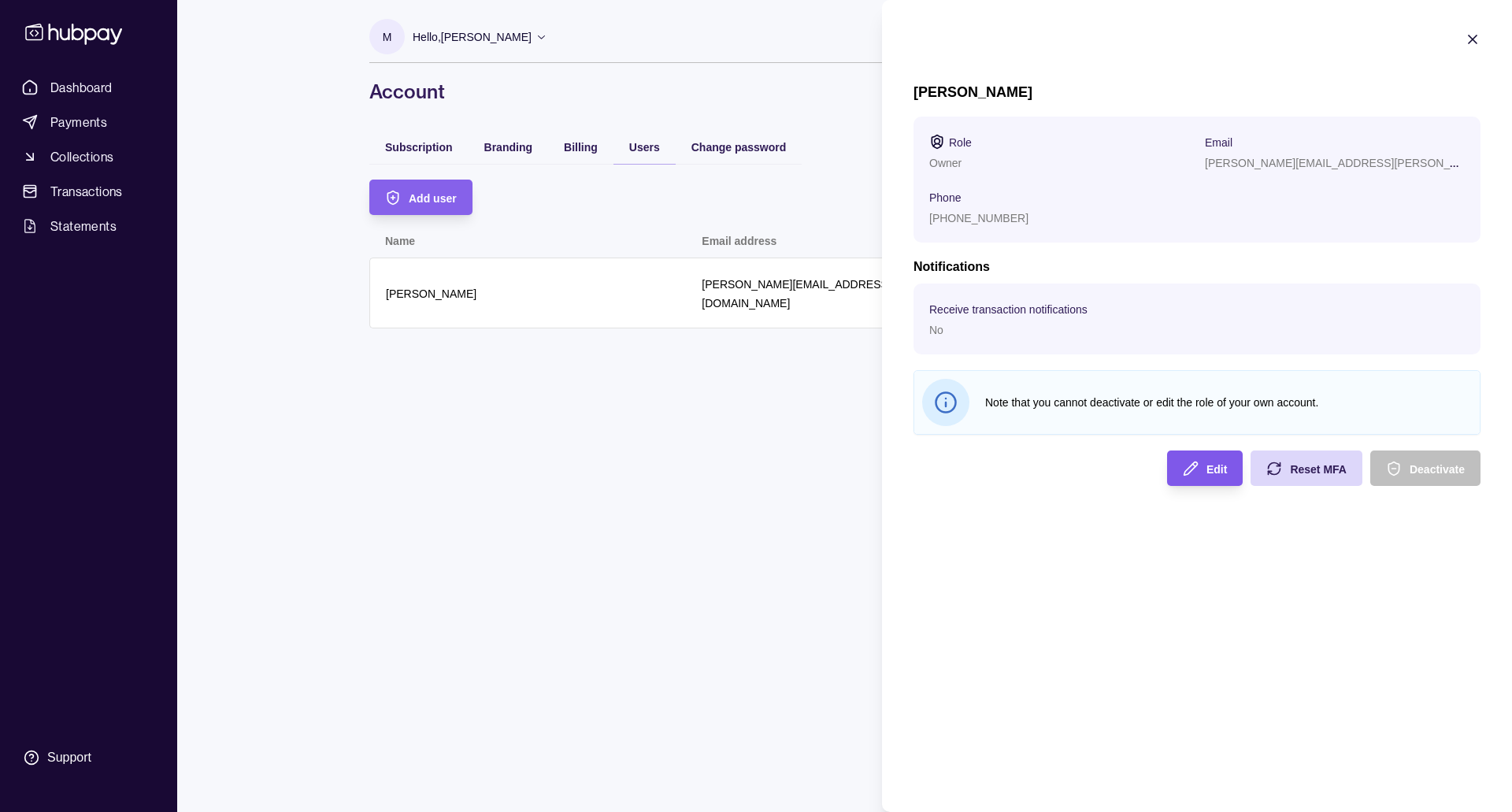
click at [1192, 461] on icon "button" at bounding box center [1191, 469] width 16 height 16
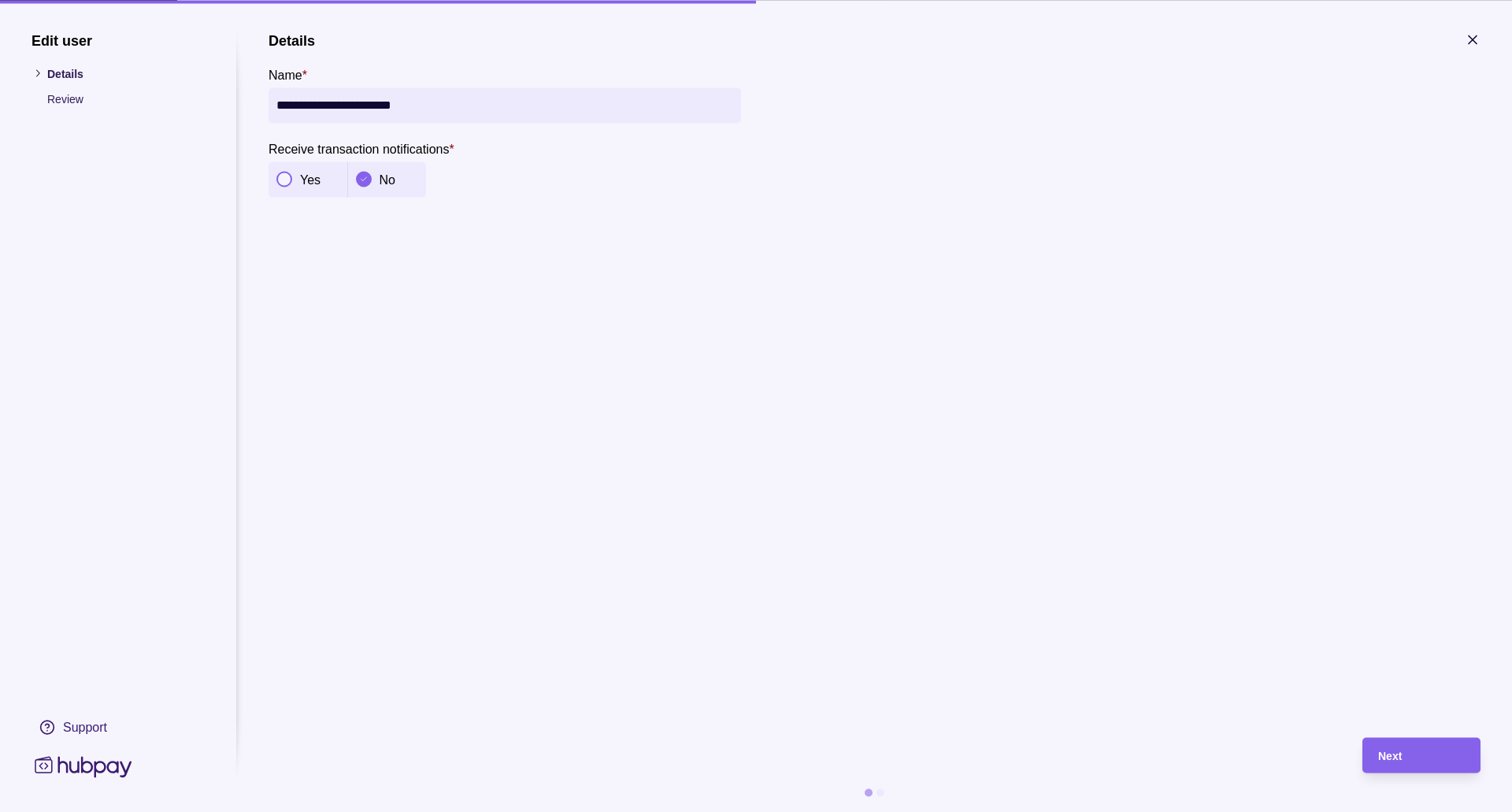
click at [40, 68] on icon at bounding box center [37, 73] width 12 height 12
click at [1397, 752] on span "Next" at bounding box center [1390, 756] width 24 height 12
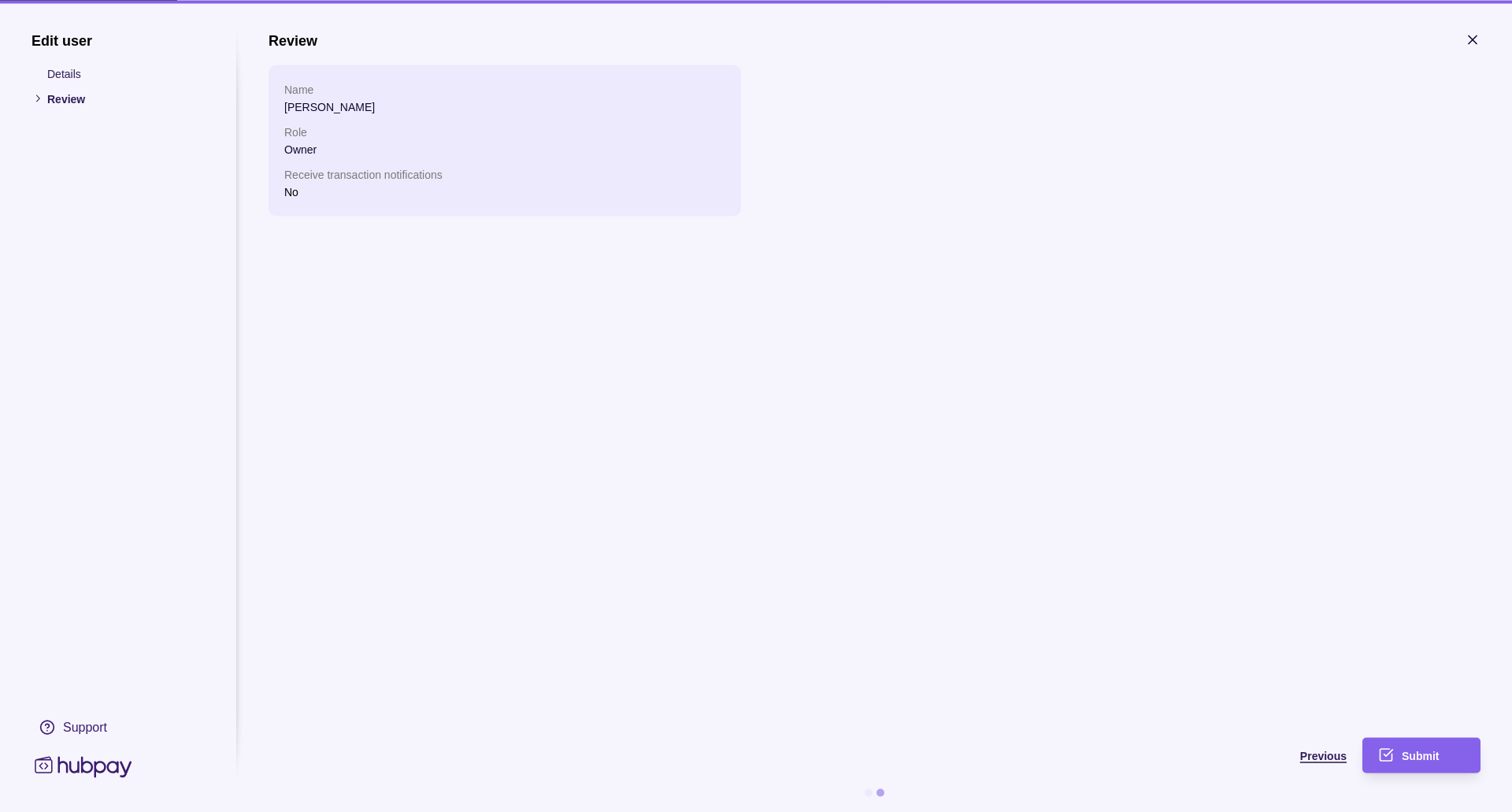
click at [1293, 741] on div "Previous" at bounding box center [796, 754] width 1102 height 35
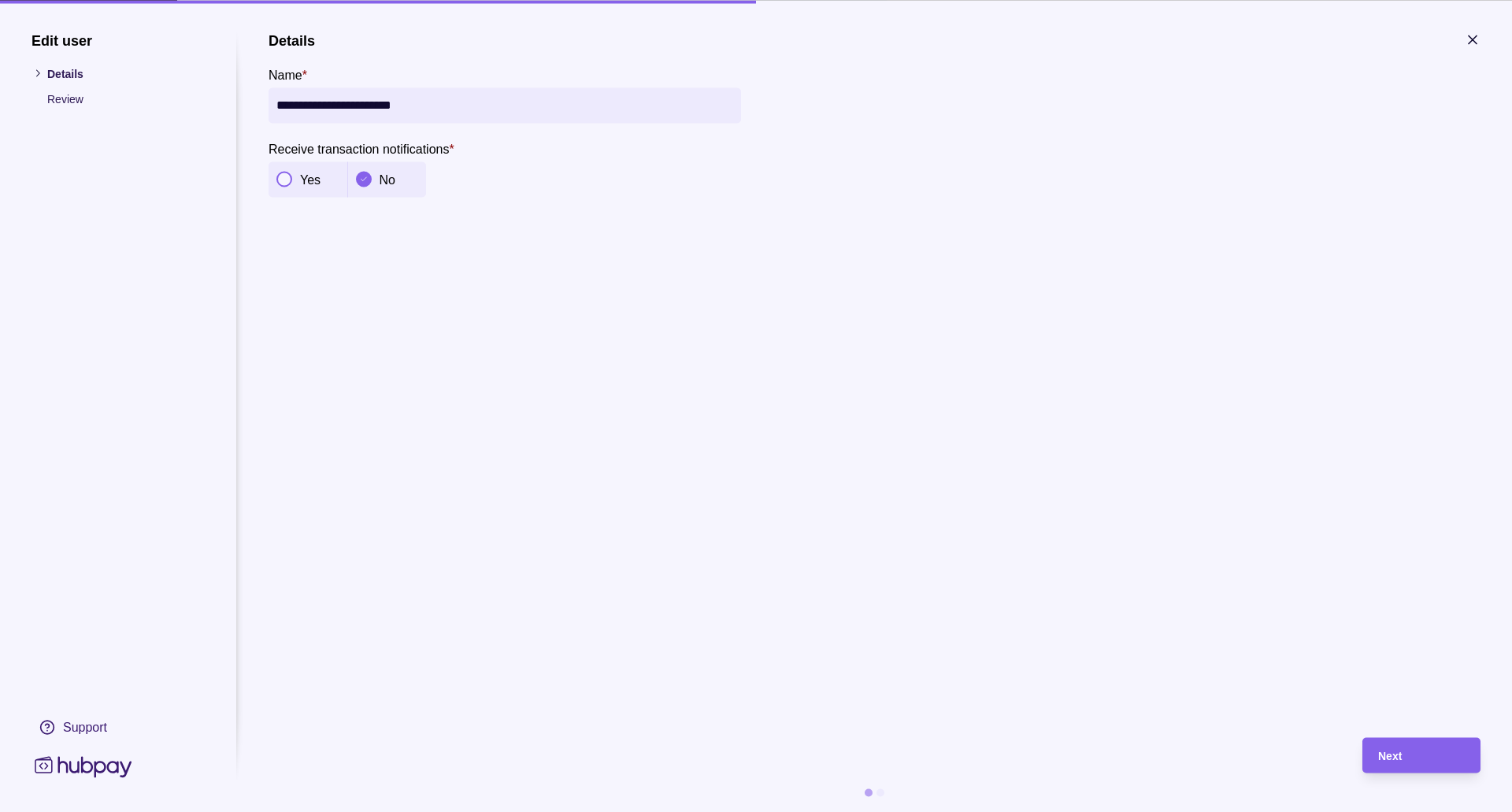
click at [1473, 34] on icon "button" at bounding box center [1472, 39] width 16 height 16
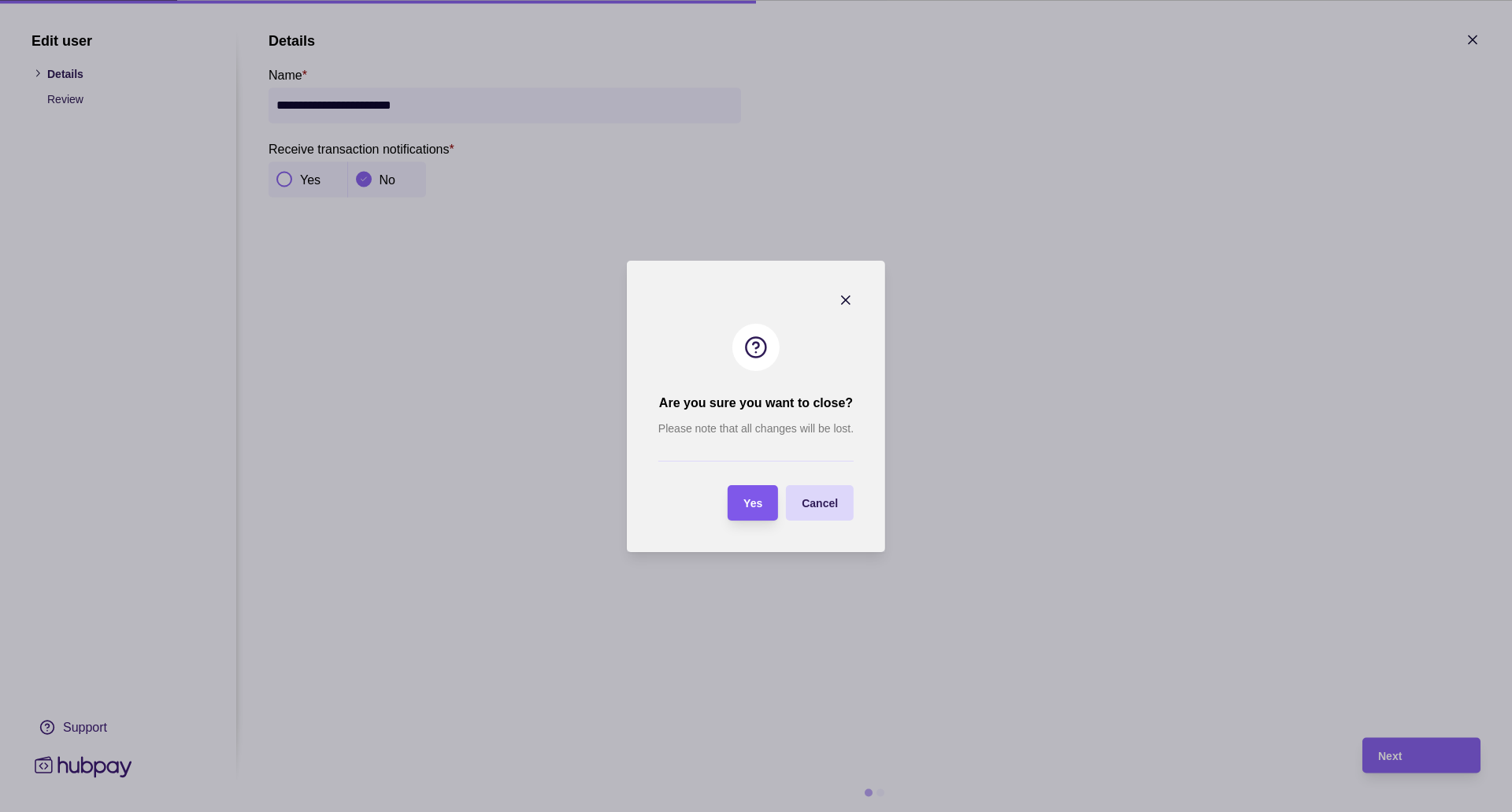
click at [754, 487] on div "Yes" at bounding box center [741, 502] width 43 height 35
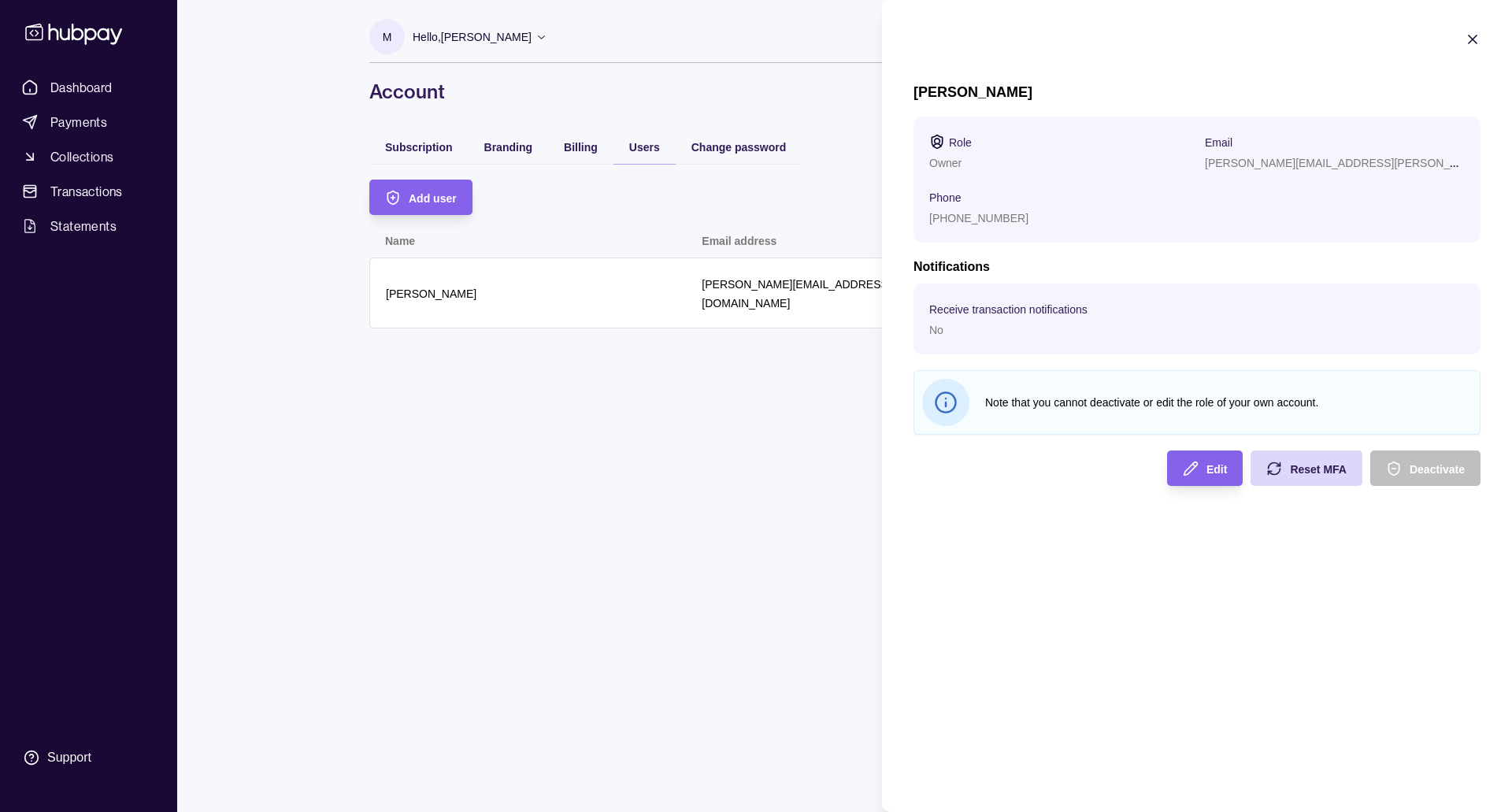
click at [1477, 42] on icon "button" at bounding box center [1472, 39] width 16 height 16
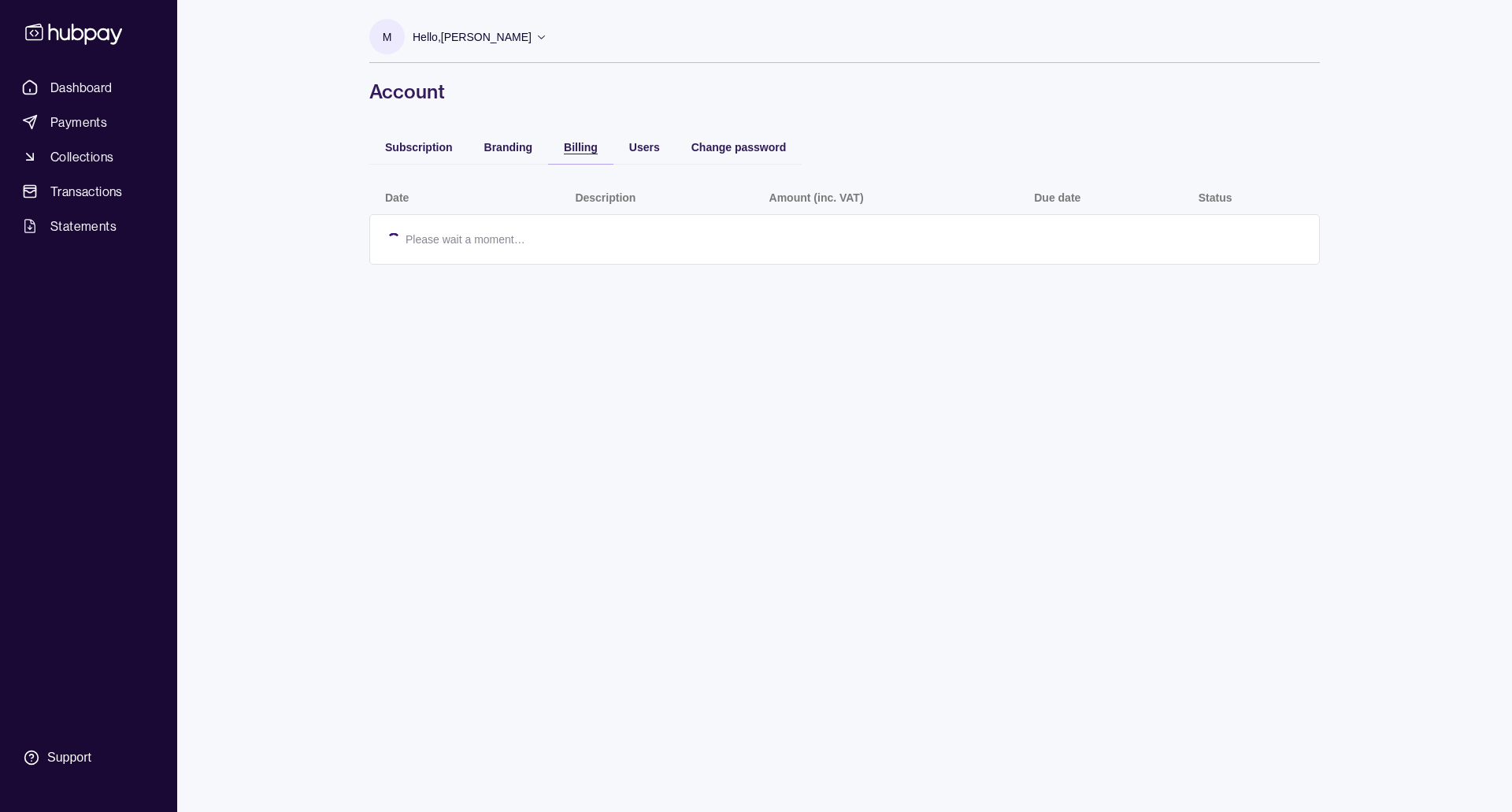
click at [572, 142] on span "Billing" at bounding box center [581, 147] width 34 height 12
click at [118, 115] on link "Payments" at bounding box center [88, 122] width 146 height 28
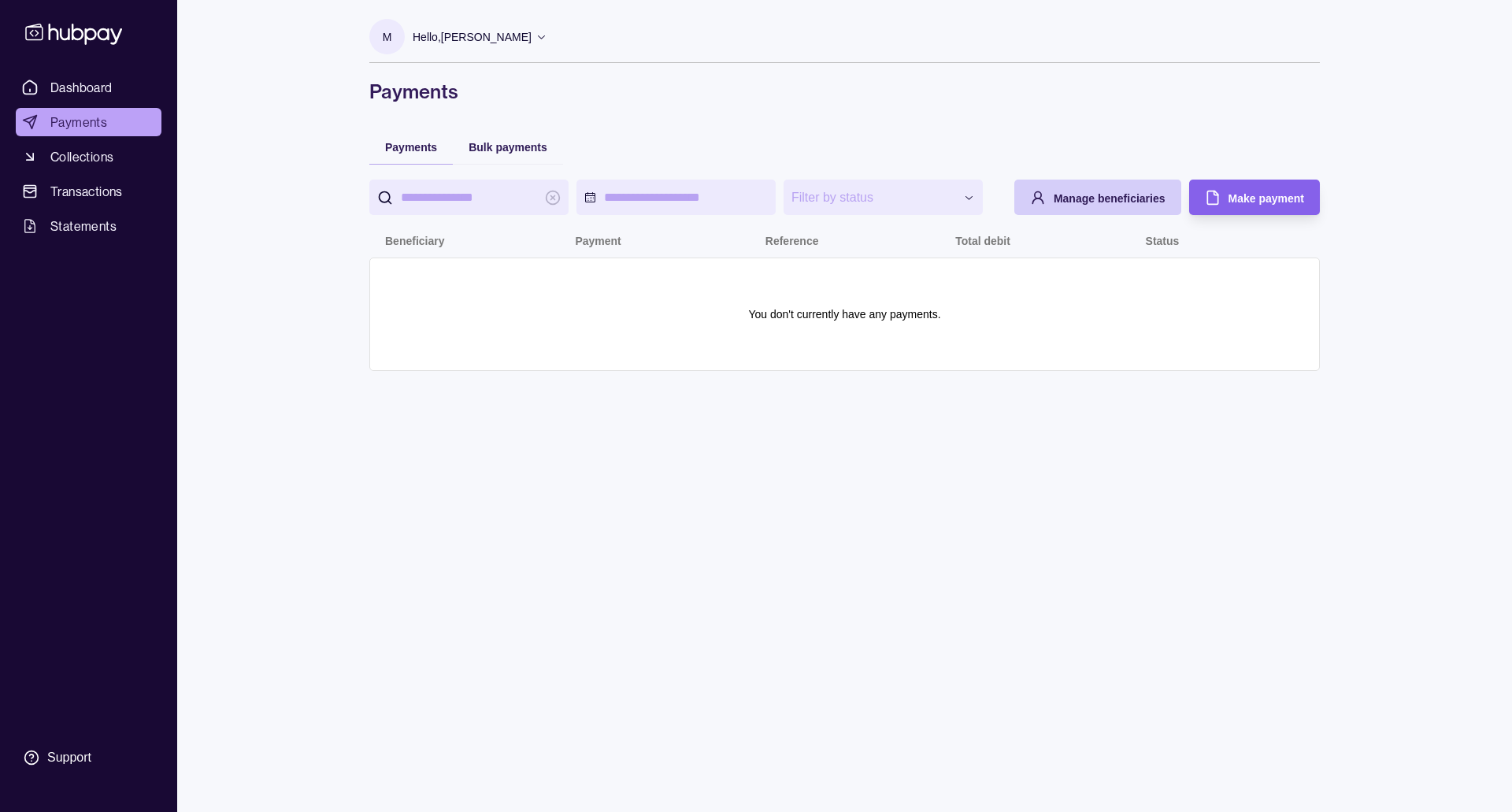
click at [1128, 203] on span "Manage beneficiaries" at bounding box center [1110, 198] width 112 height 12
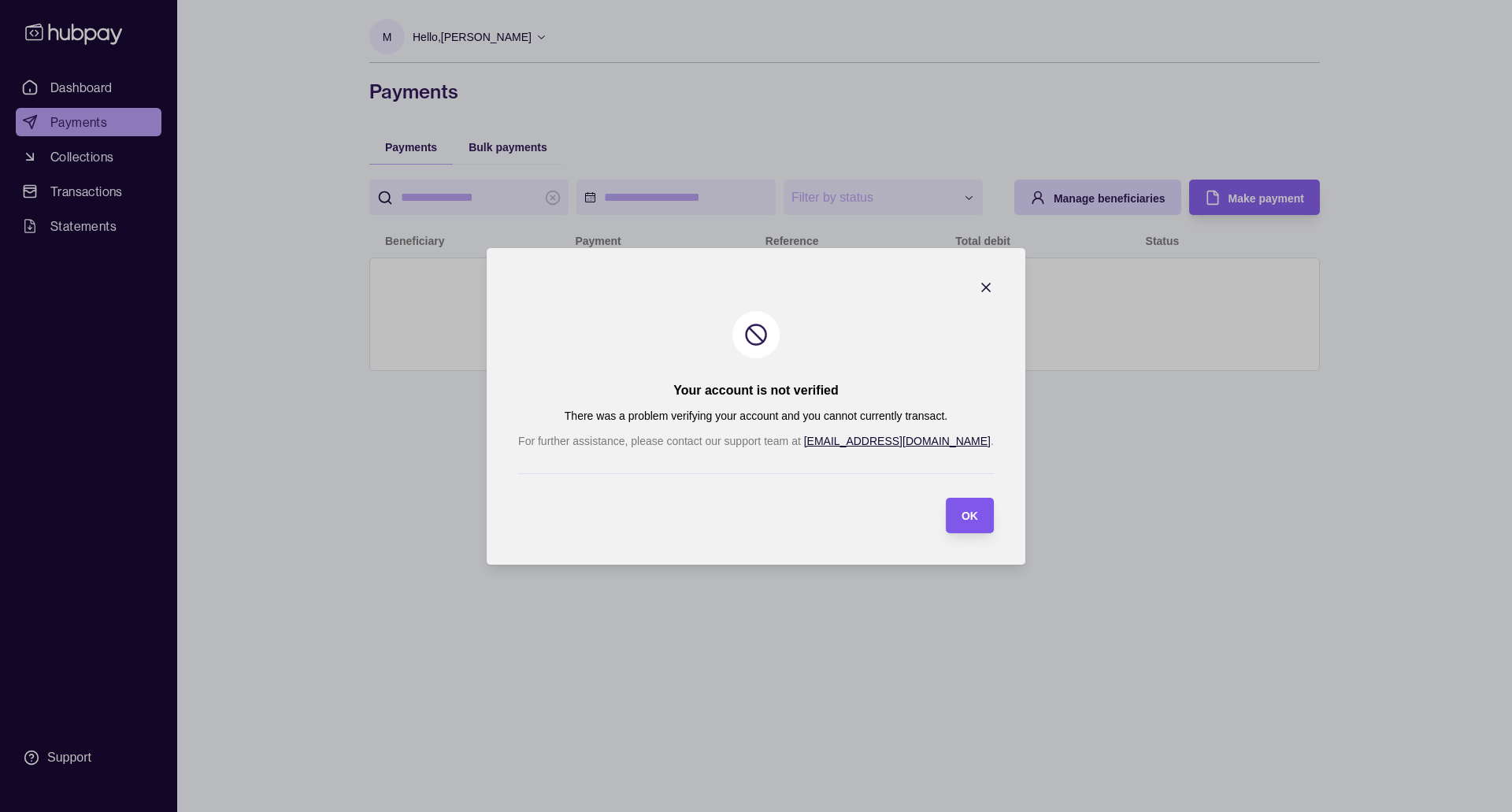
click at [962, 515] on span "OK" at bounding box center [970, 516] width 16 height 12
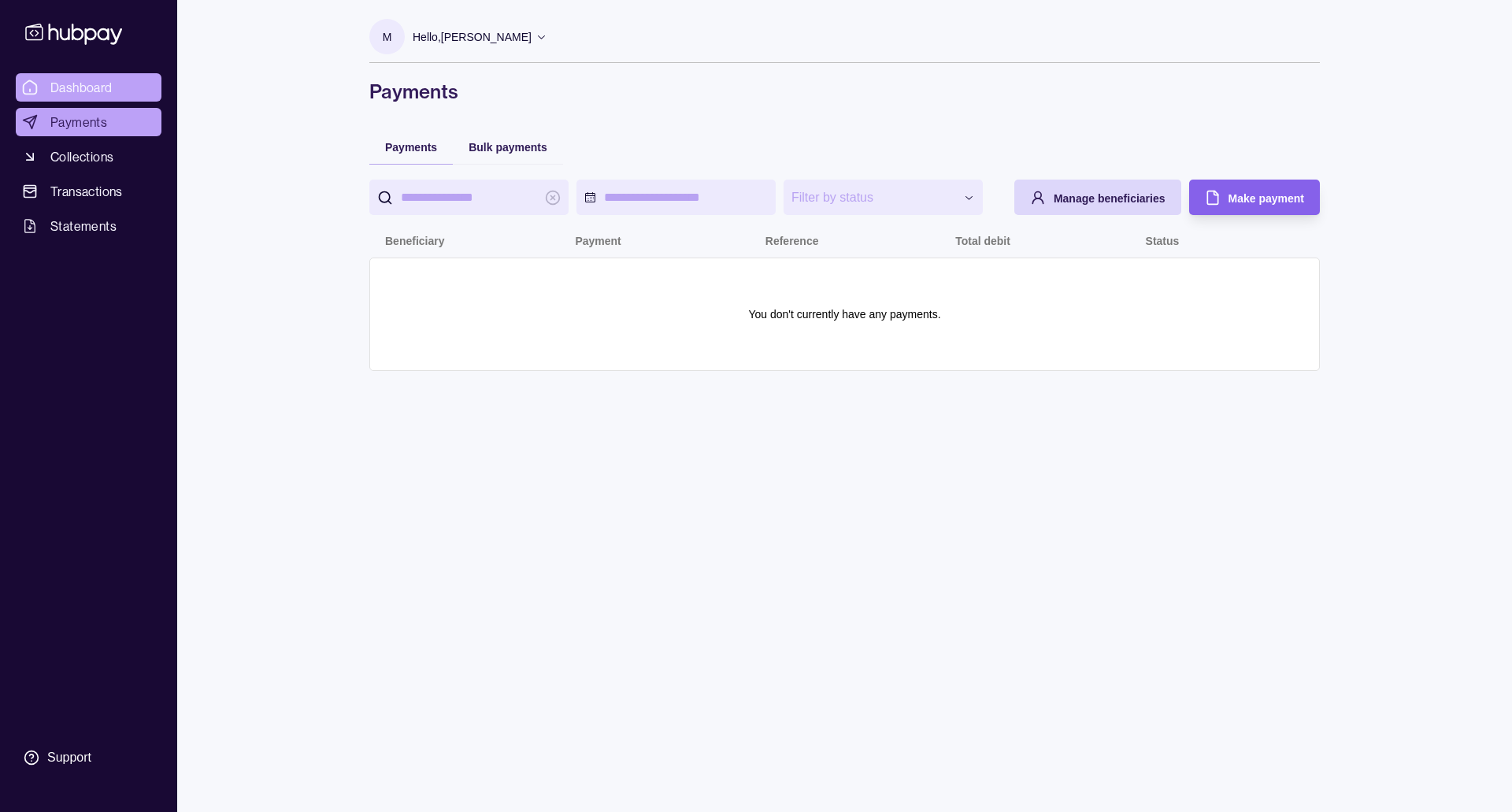
click at [103, 96] on span "Dashboard" at bounding box center [82, 87] width 63 height 19
